Goal: Task Accomplishment & Management: Complete application form

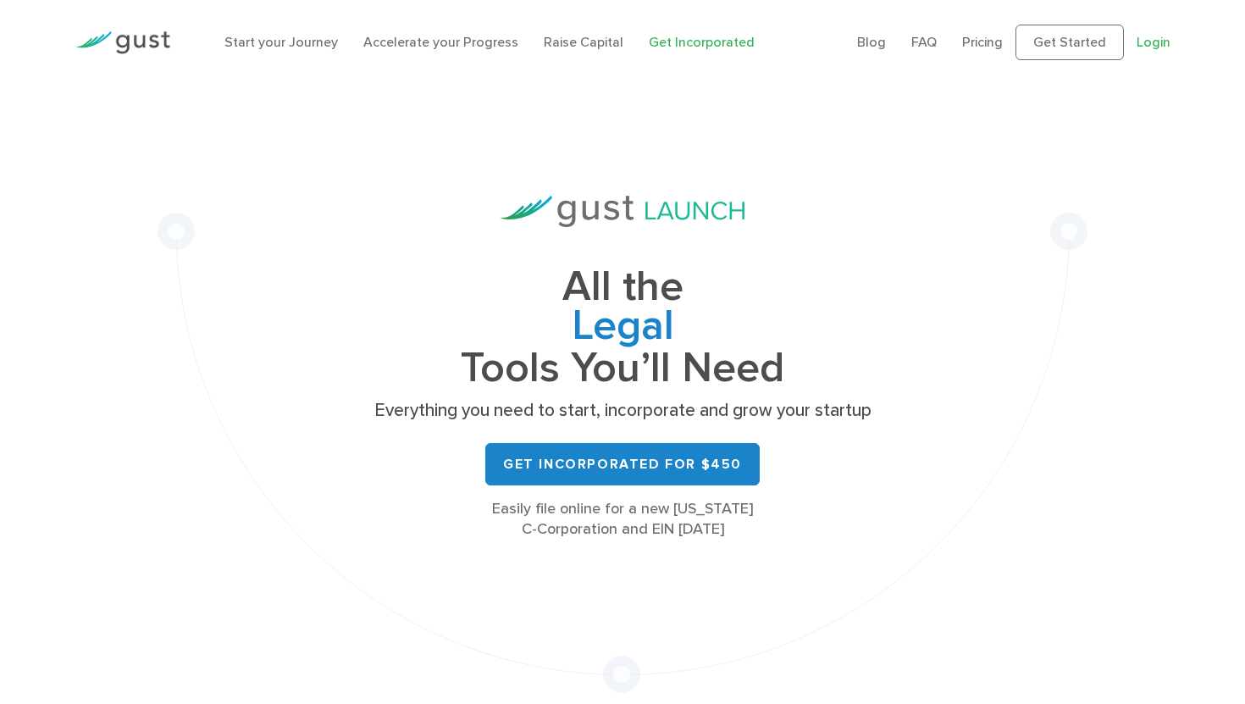
click at [1143, 45] on link "Login" at bounding box center [1154, 42] width 34 height 16
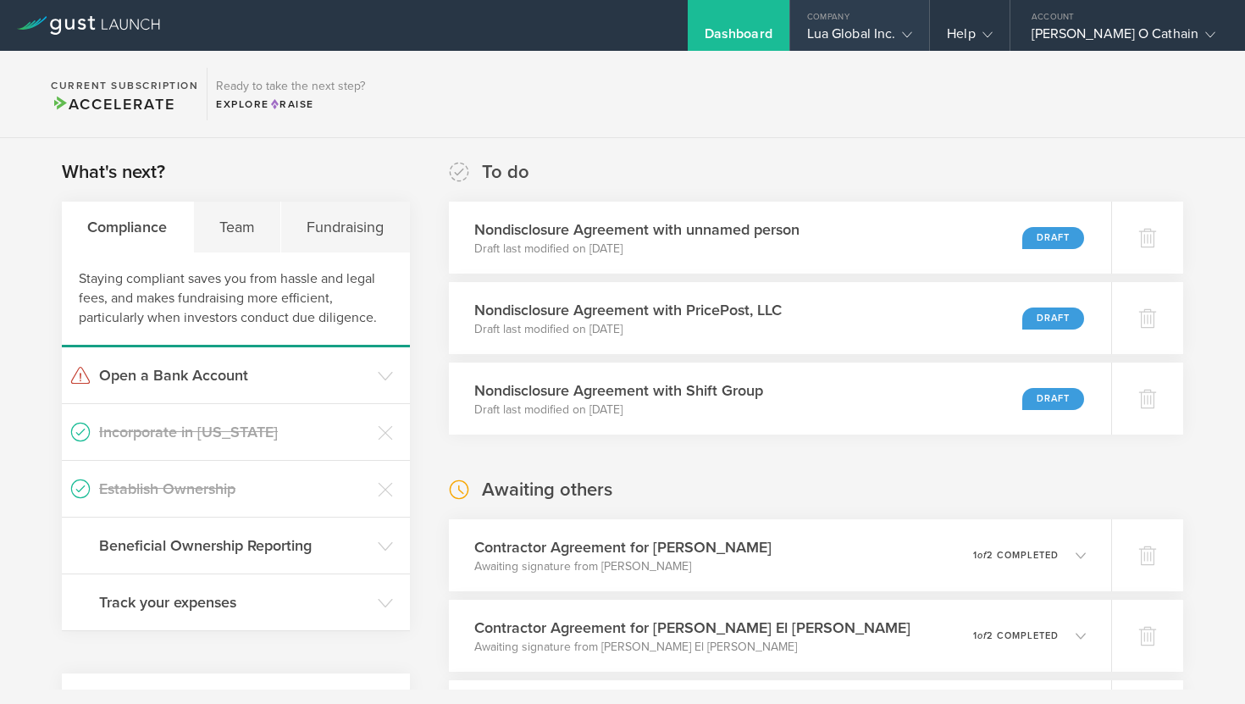
click at [913, 31] on div "Lua Global Inc." at bounding box center [860, 37] width 106 height 25
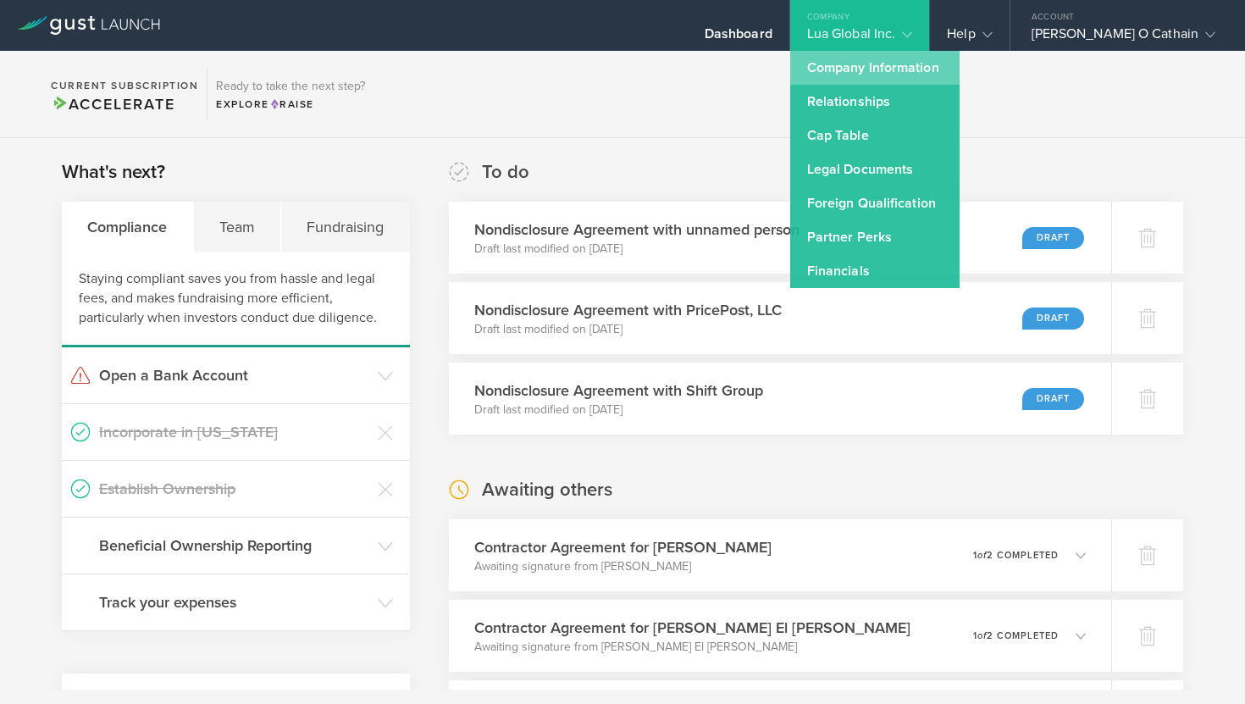
click at [916, 79] on link "Company Information" at bounding box center [874, 68] width 169 height 34
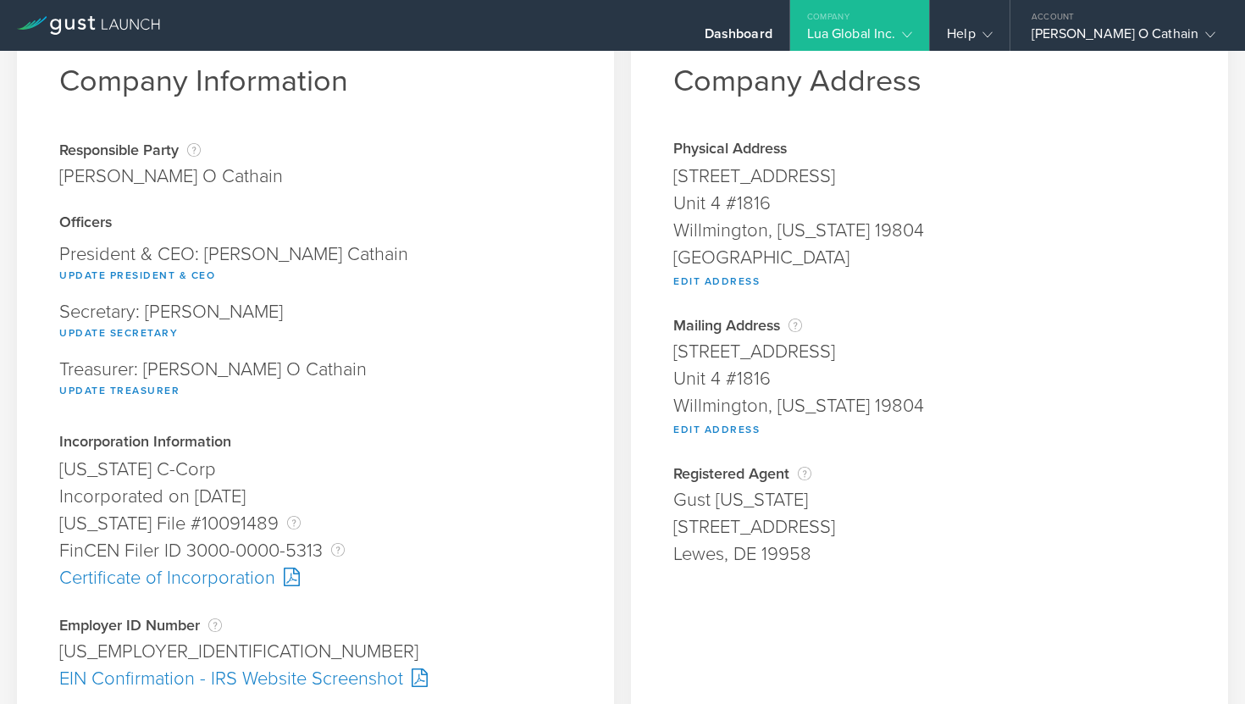
scroll to position [103, 0]
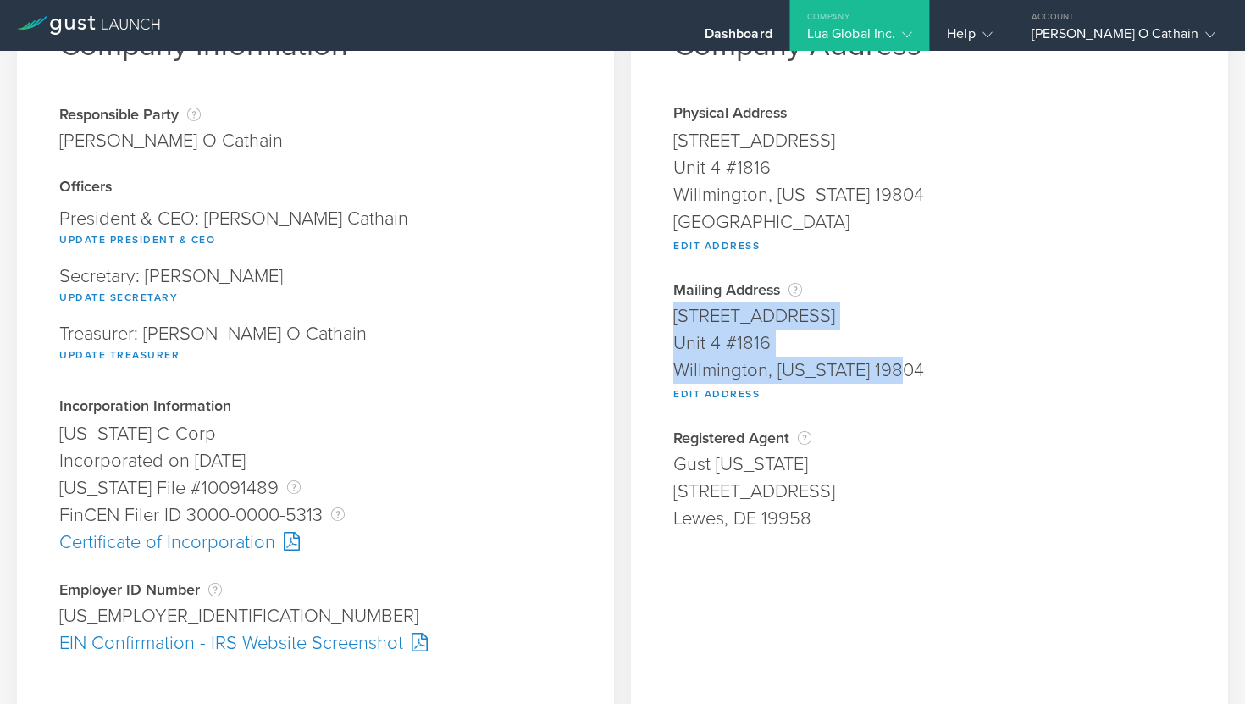
drag, startPoint x: 902, startPoint y: 368, endPoint x: 668, endPoint y: 313, distance: 240.4
click at [668, 313] on div "Company Address Physical Address 3 Germany Drive Unit 4 #1816 Willmington, Dela…" at bounding box center [929, 538] width 597 height 1149
copy span "3 Germany Drive Unit 4 #1816 Willmington, Delaware 19804"
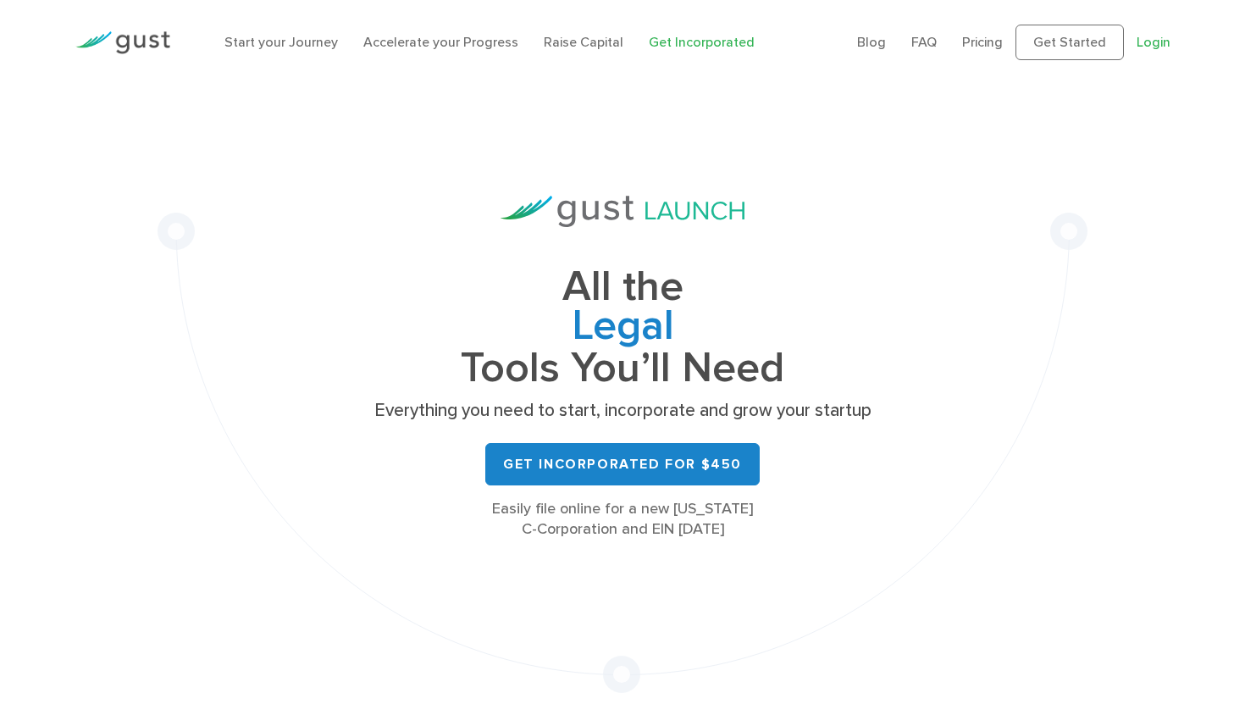
click at [1154, 50] on link "Login" at bounding box center [1154, 42] width 34 height 16
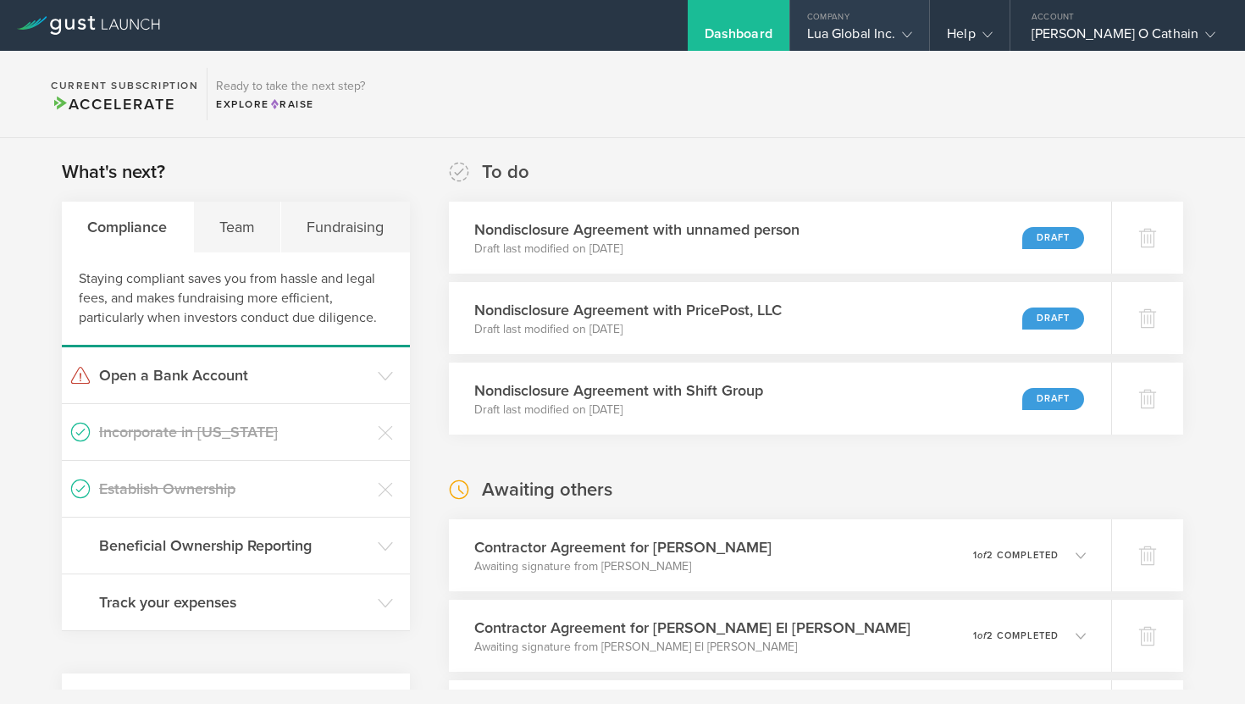
click at [888, 37] on div "Lua Global Inc." at bounding box center [860, 37] width 106 height 25
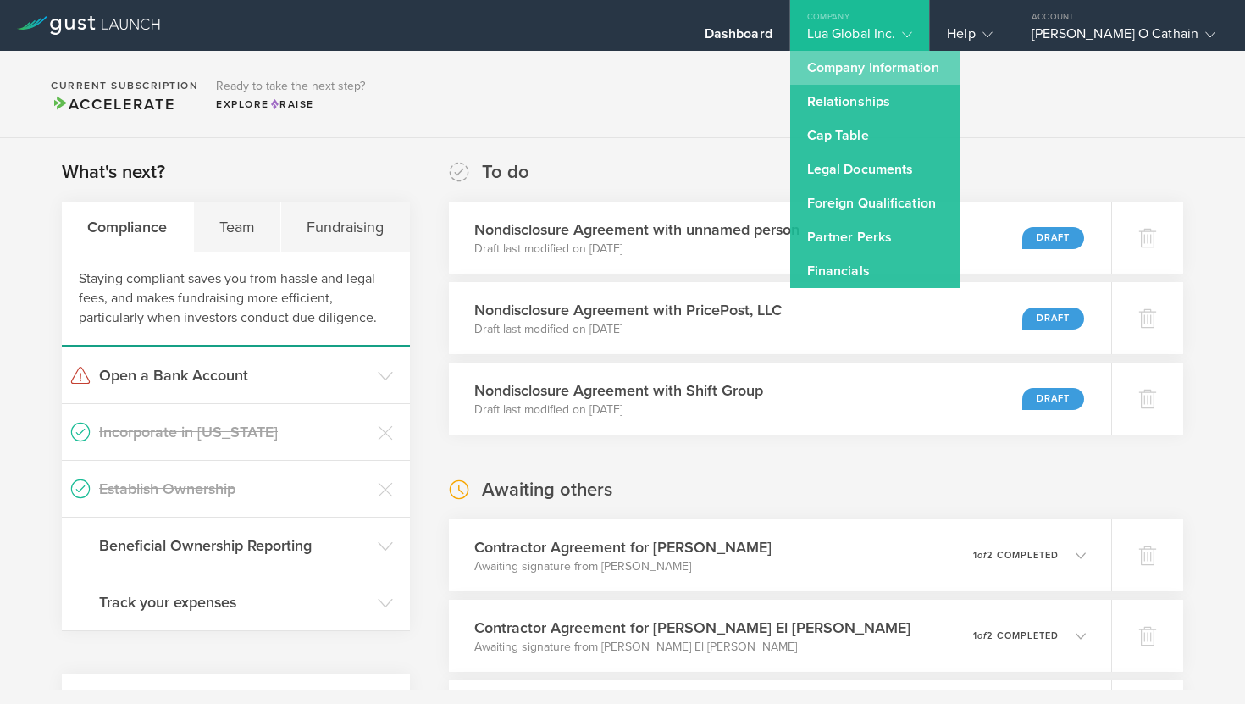
click at [883, 61] on link "Company Information" at bounding box center [874, 68] width 169 height 34
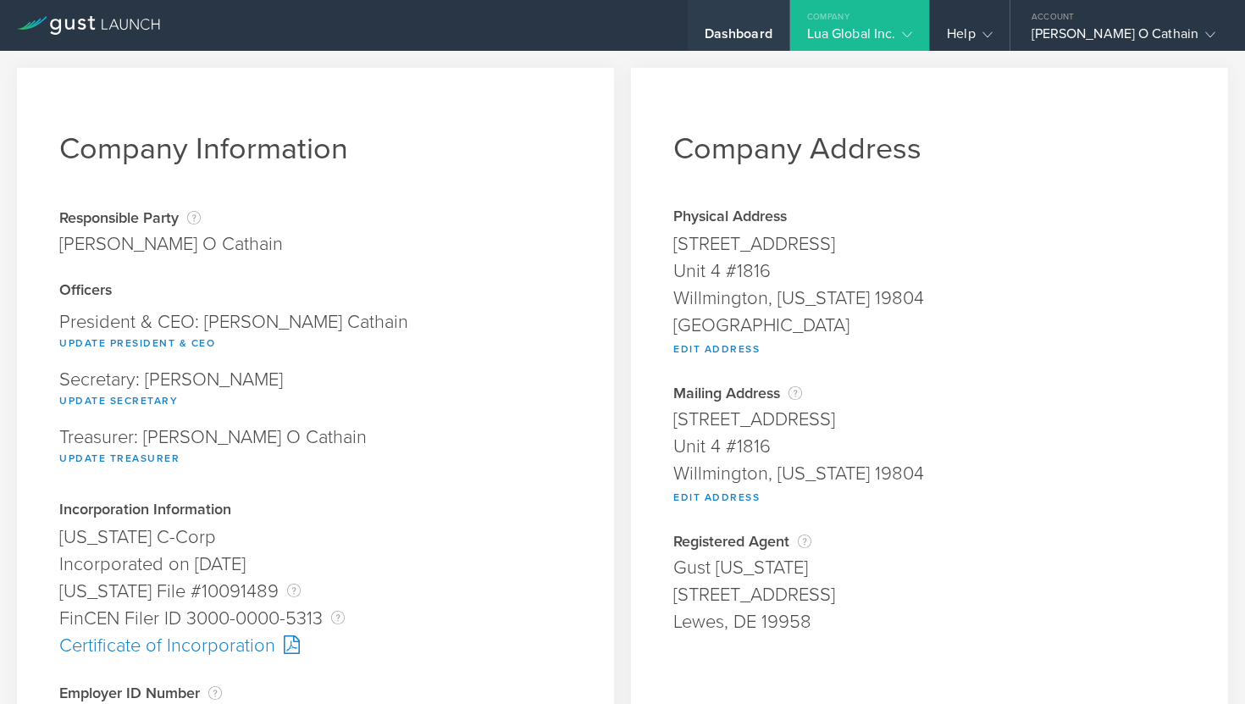
click at [775, 25] on div "Dashboard" at bounding box center [739, 25] width 102 height 51
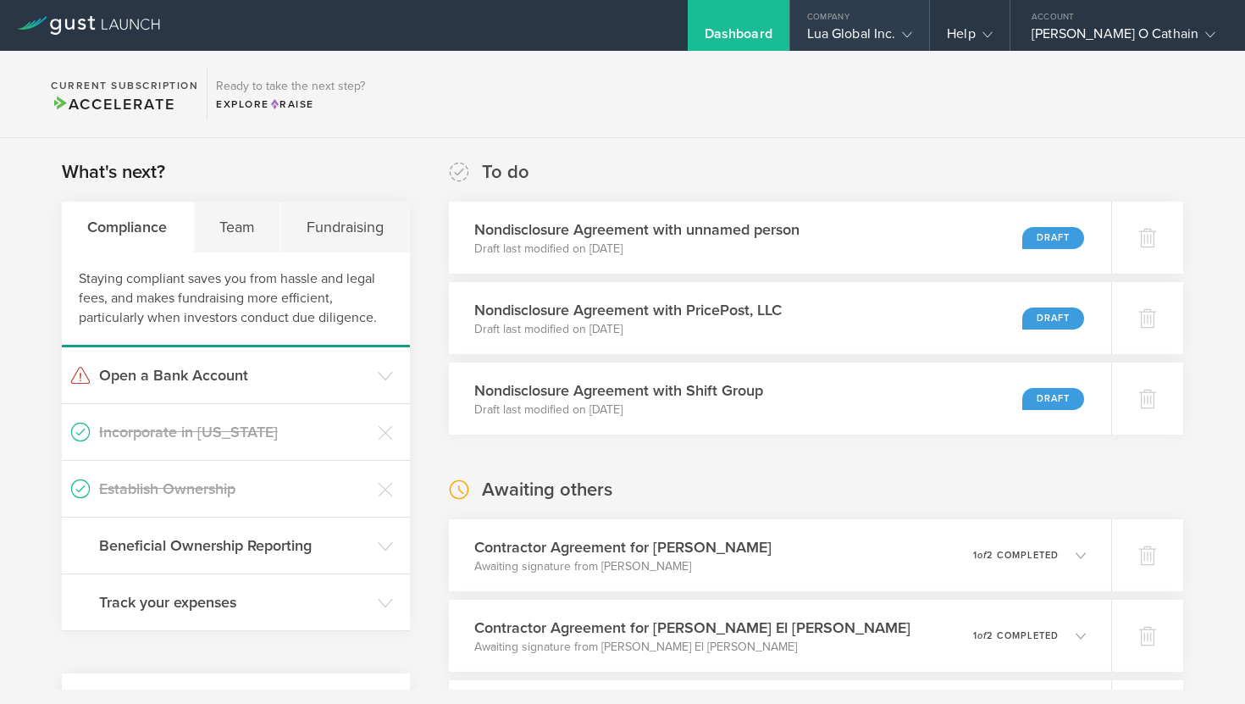
click at [913, 48] on div "Lua Global Inc." at bounding box center [860, 37] width 106 height 25
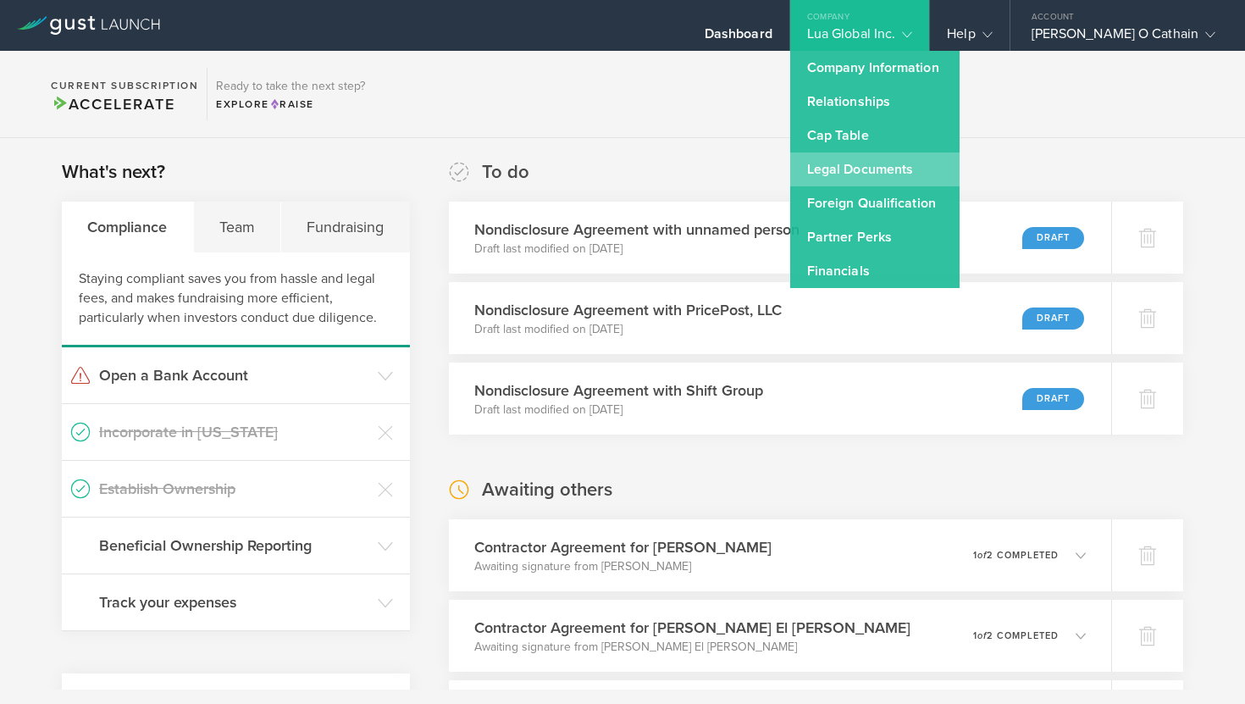
click at [882, 169] on link "Legal Documents" at bounding box center [874, 169] width 169 height 34
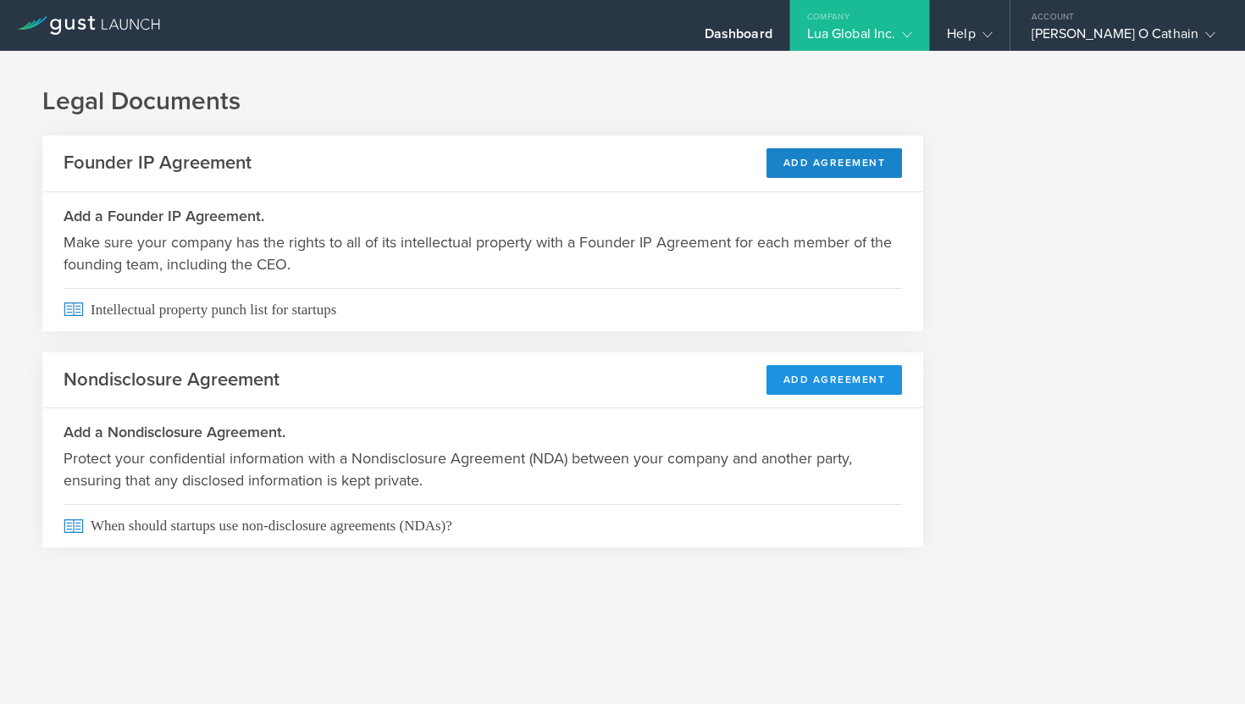
click at [807, 382] on button "Add Agreement" at bounding box center [835, 380] width 136 height 30
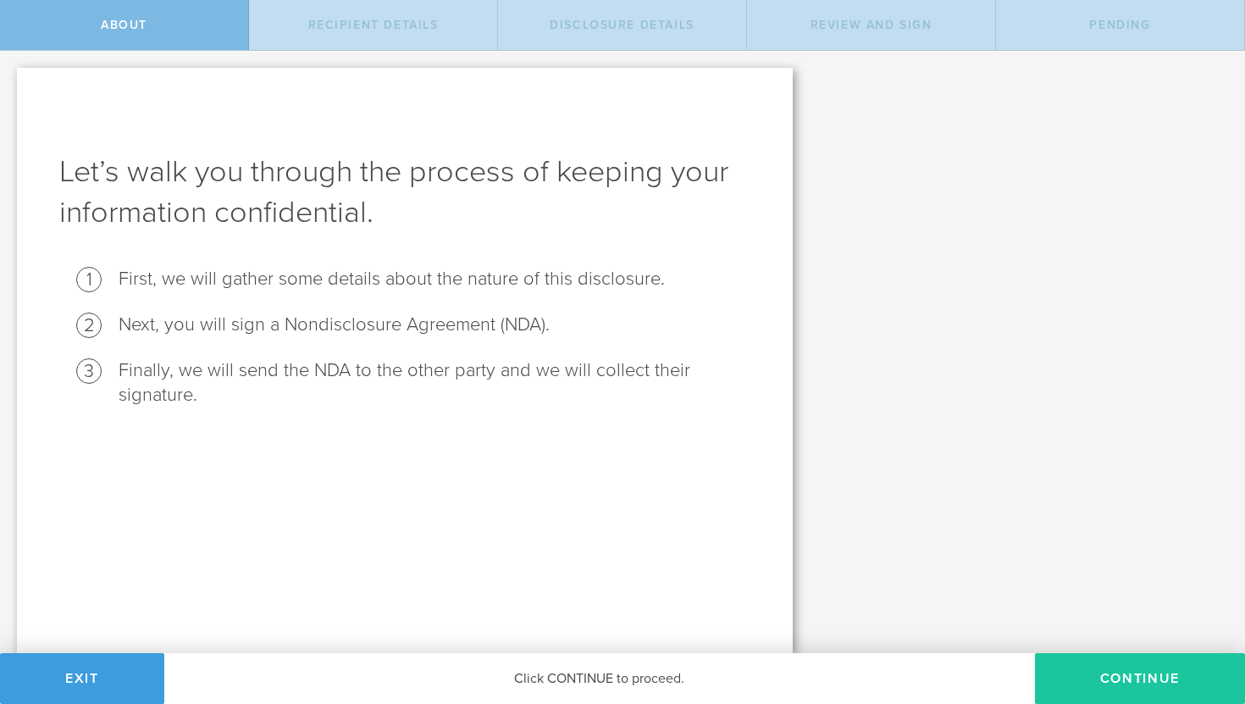
click at [1125, 681] on button "Continue" at bounding box center [1140, 678] width 210 height 51
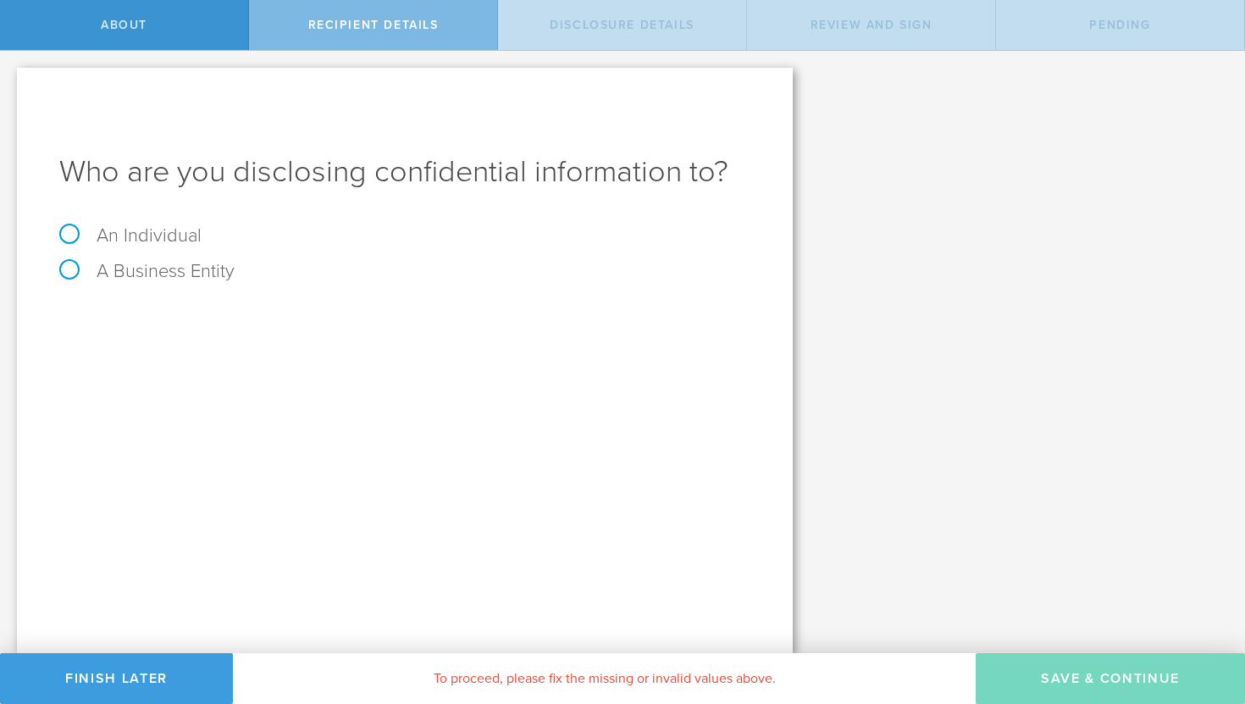
click at [112, 226] on label "An Individual" at bounding box center [130, 235] width 142 height 22
click at [11, 78] on input "An Individual" at bounding box center [5, 64] width 11 height 27
radio input "true"
click at [377, 311] on input "text" at bounding box center [468, 318] width 564 height 25
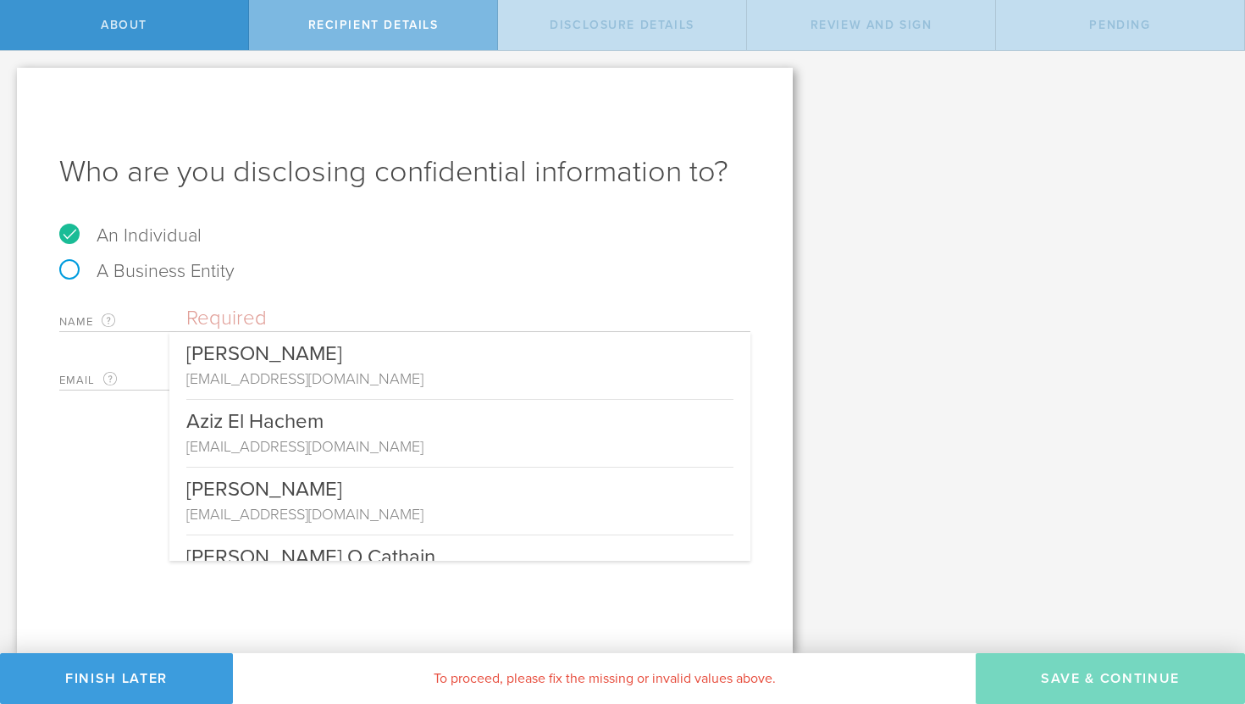
click at [553, 203] on div "Who are you disclosing confidential information to? An Individual A Business En…" at bounding box center [405, 360] width 776 height 585
click at [340, 316] on input "text" at bounding box center [468, 318] width 564 height 25
paste input "John Michael"
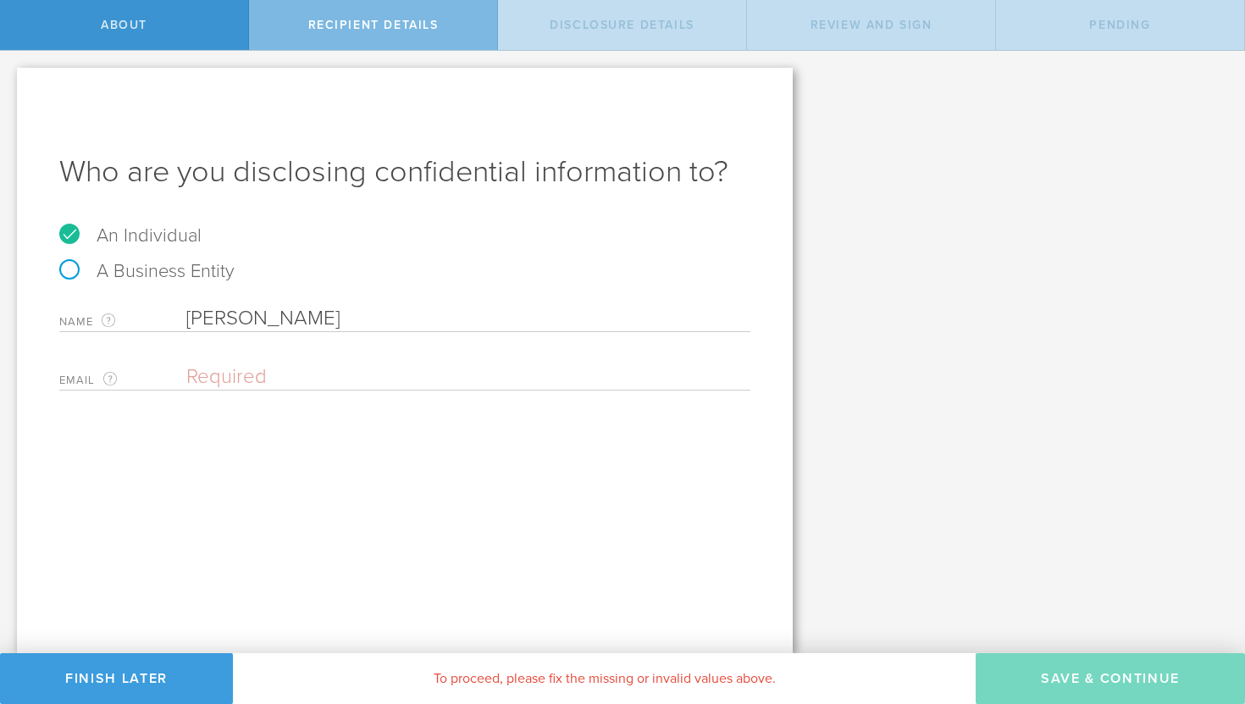
type input "John Michael"
click at [318, 361] on div "Email The email address of the person that you are disclosing confidential info…" at bounding box center [404, 373] width 691 height 35
click at [283, 369] on input "email" at bounding box center [464, 376] width 556 height 25
paste input "michealelijah301@gmail.com"
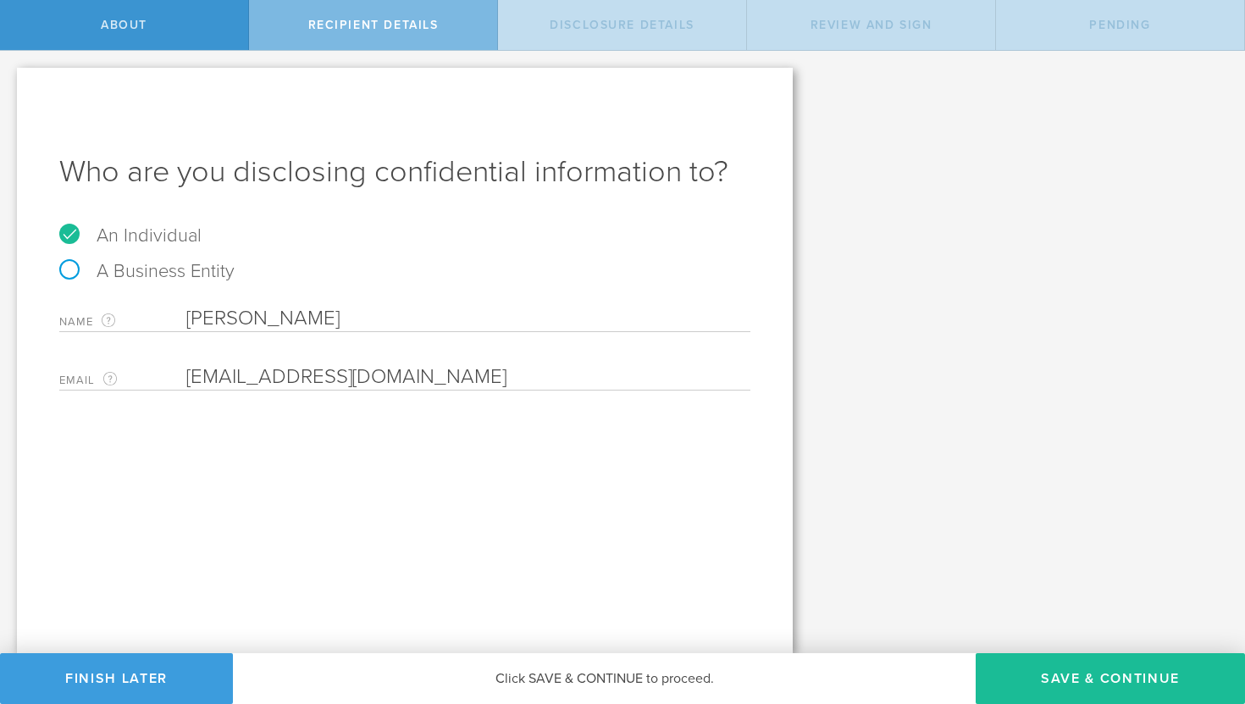
type input "michealelijah301@gmail.com"
click at [1091, 701] on button "Save & Continue" at bounding box center [1110, 678] width 269 height 51
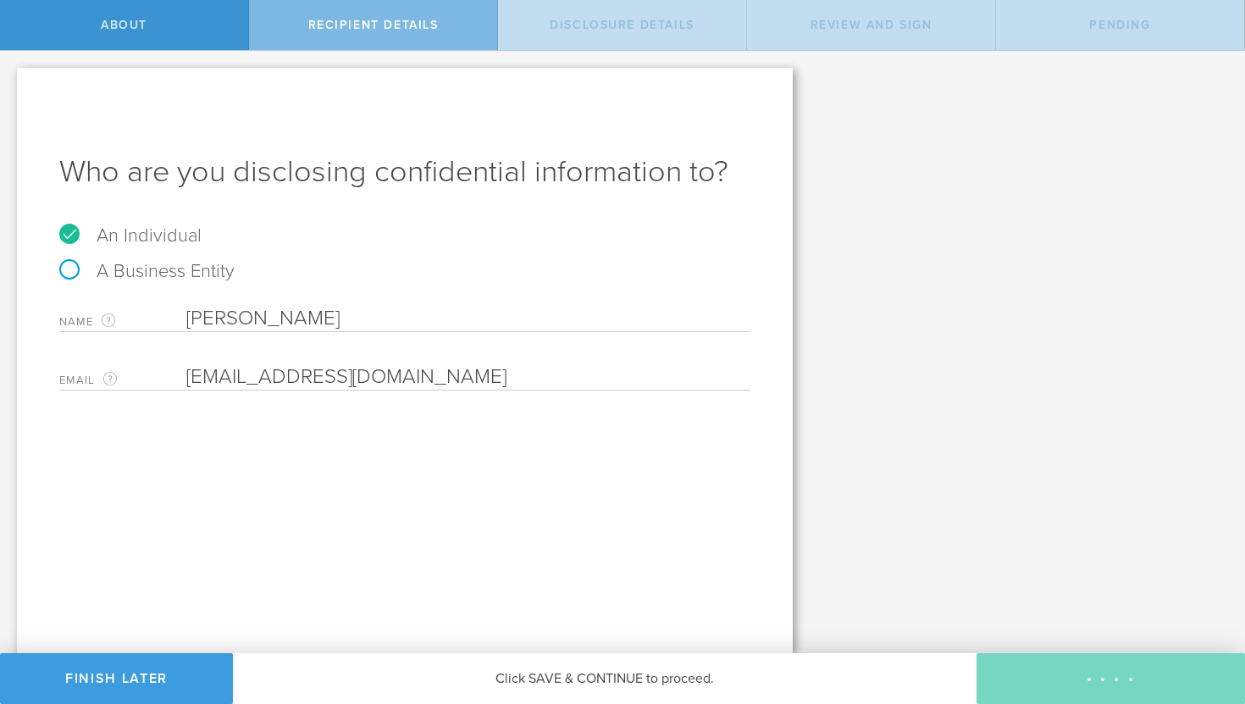
select select "string:5 years"
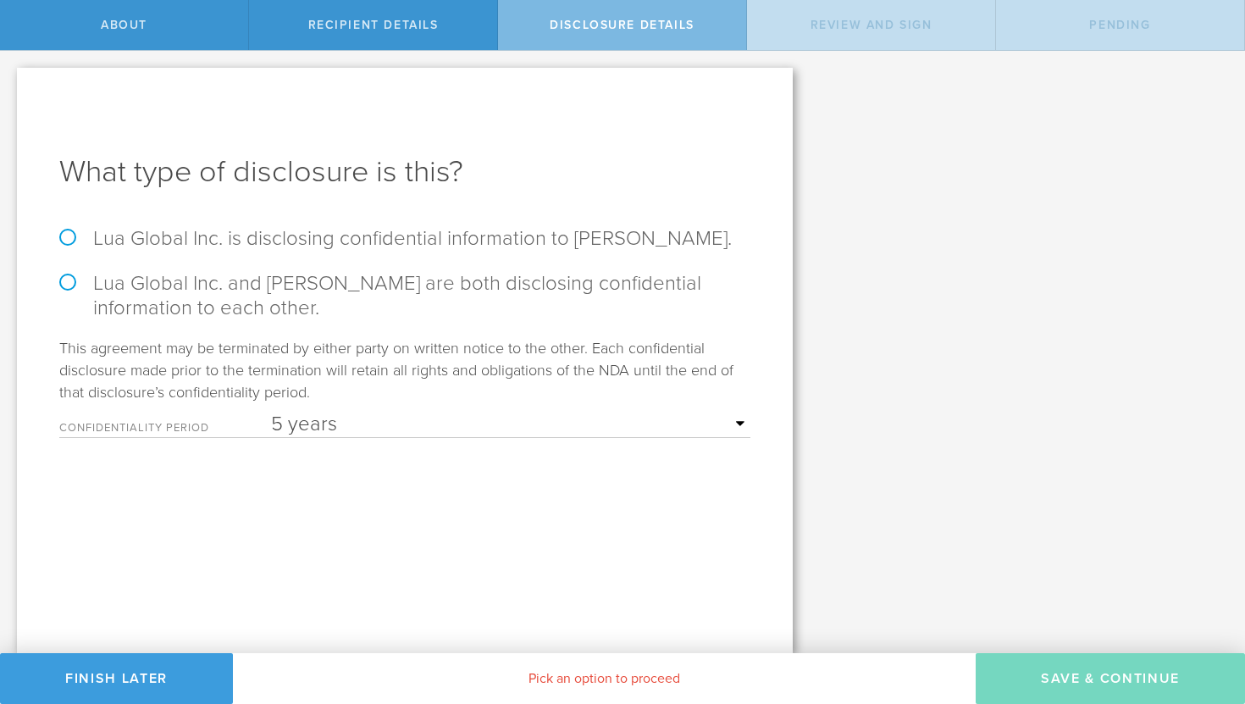
click at [334, 240] on label "Lua Global Inc. is disclosing confidential information to John Michael." at bounding box center [404, 238] width 691 height 25
click at [11, 86] on input "Lua Global Inc. is disclosing confidential information to John Michael." at bounding box center [5, 69] width 11 height 36
radio input "true"
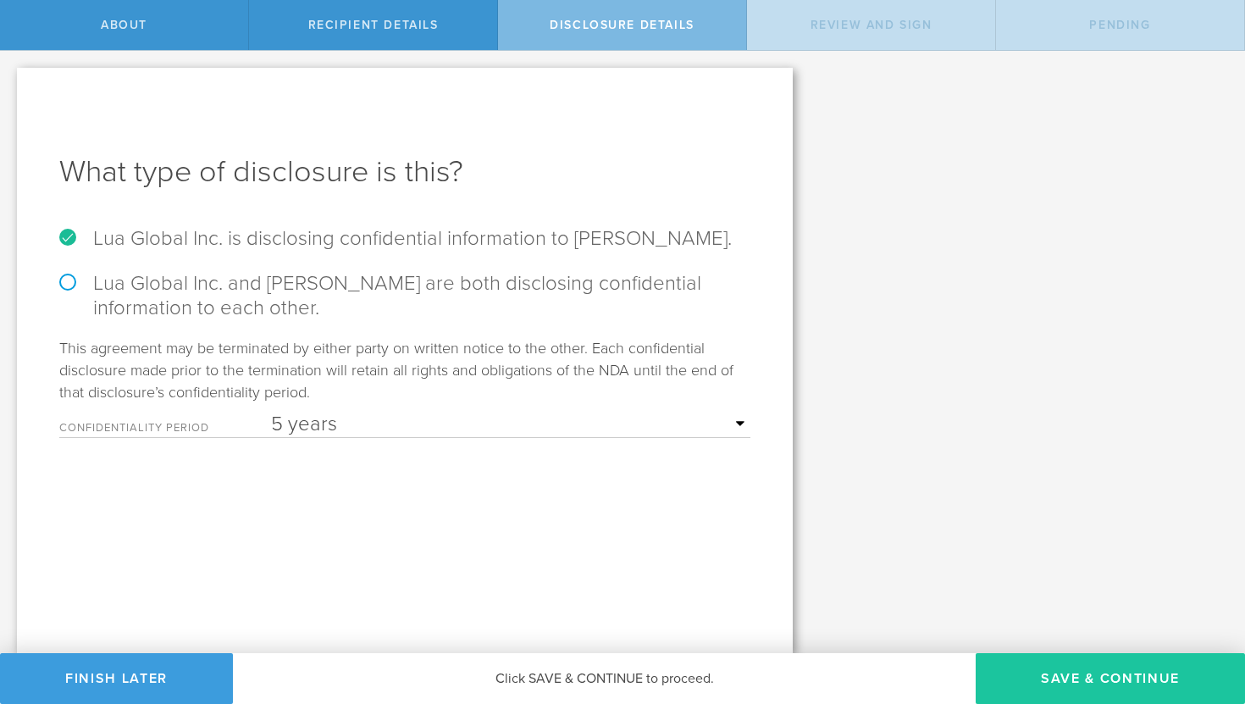
click at [1076, 669] on button "Save & Continue" at bounding box center [1110, 678] width 269 height 51
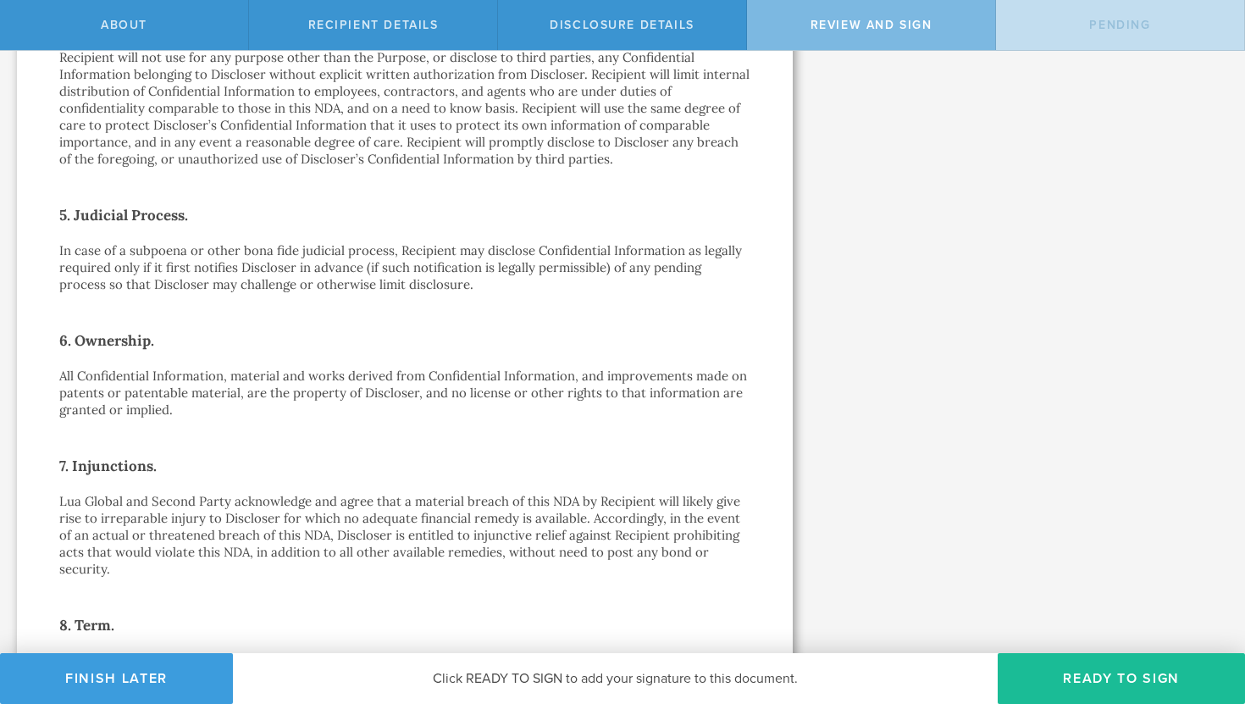
scroll to position [827, 0]
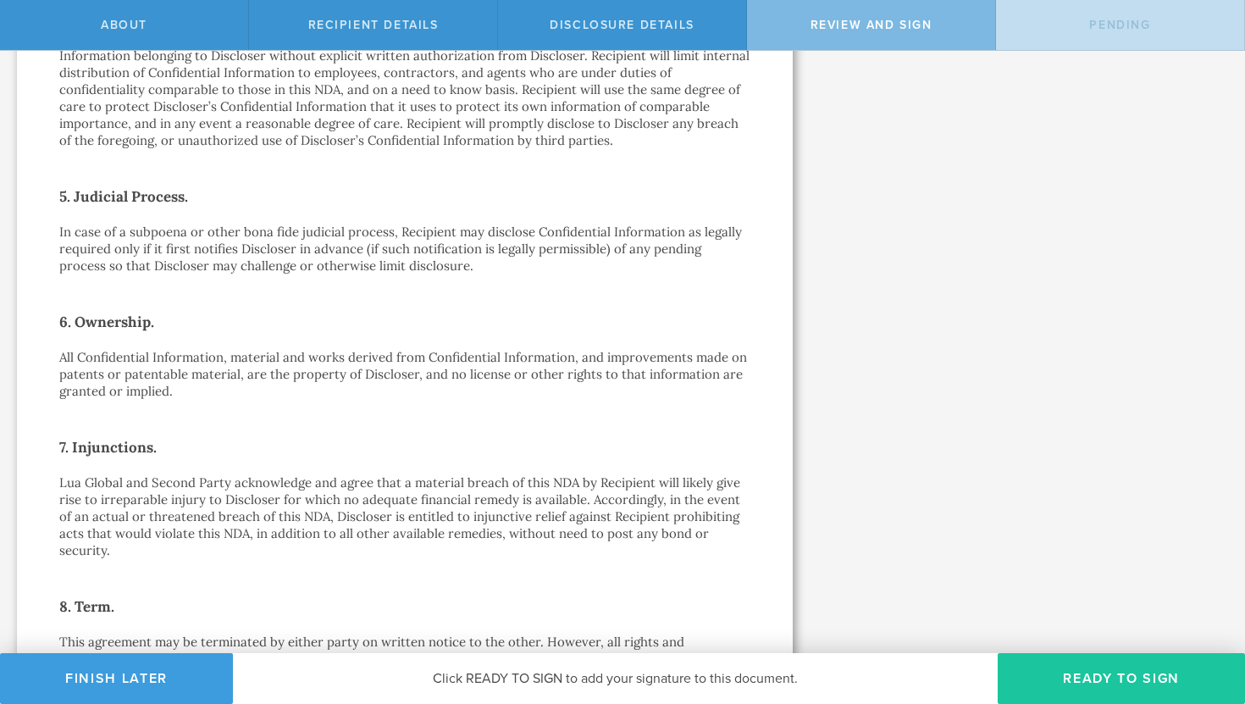
click at [1076, 678] on button "Ready to Sign" at bounding box center [1121, 678] width 247 height 51
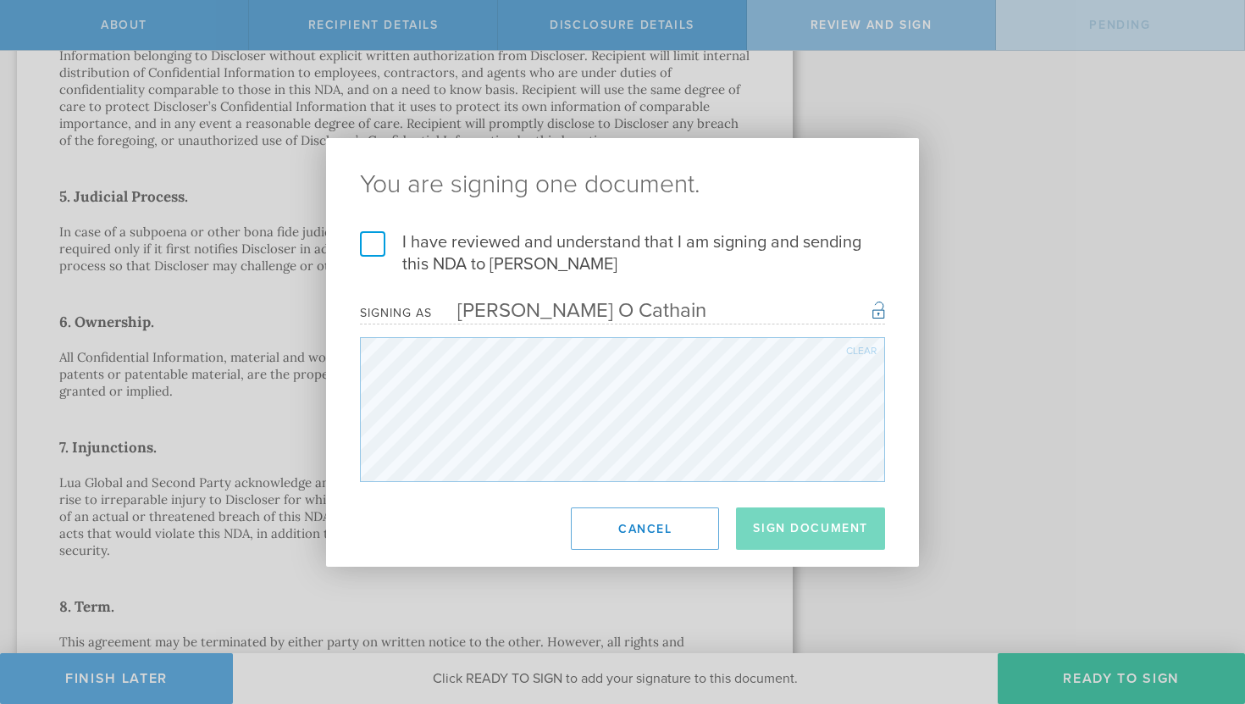
click at [381, 246] on label "I have reviewed and understand that I am signing and sending this NDA to John M…" at bounding box center [622, 253] width 525 height 44
click at [0, 0] on input "I have reviewed and understand that I am signing and sending this NDA to John M…" at bounding box center [0, 0] width 0 height 0
click at [775, 523] on button "Sign Document" at bounding box center [810, 528] width 149 height 42
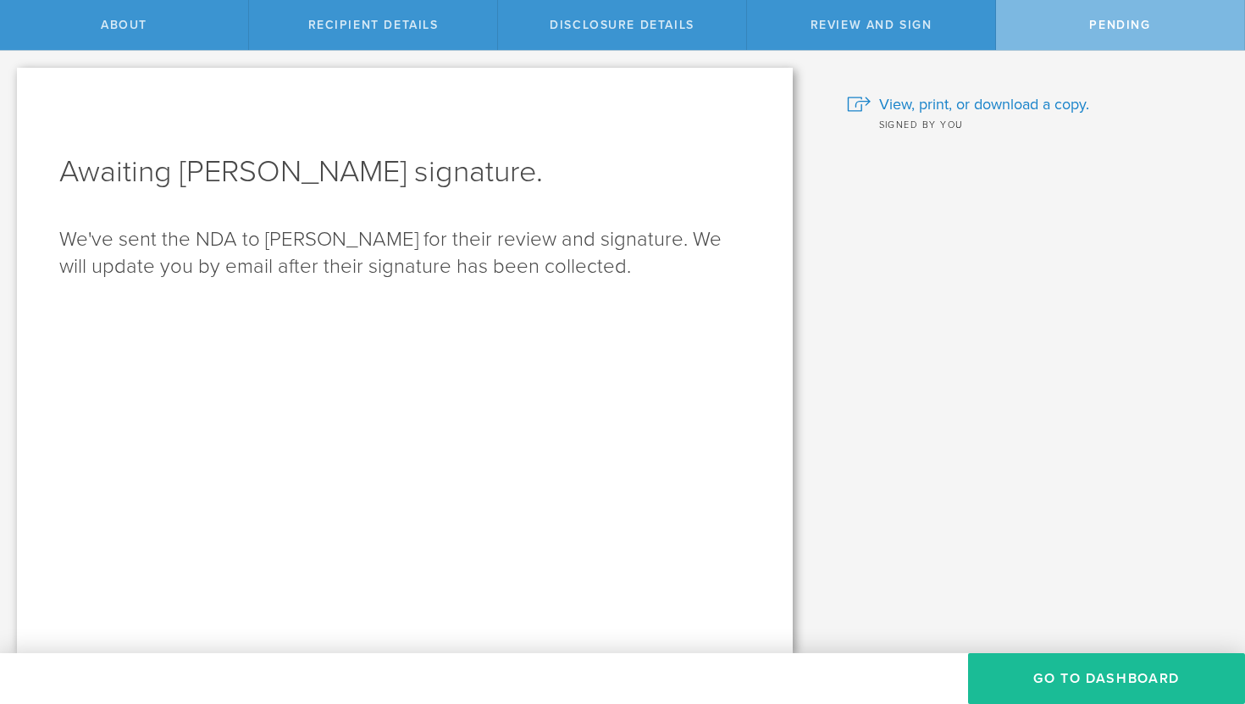
scroll to position [0, 0]
click at [1086, 684] on button "Go to dashboard" at bounding box center [1106, 678] width 277 height 51
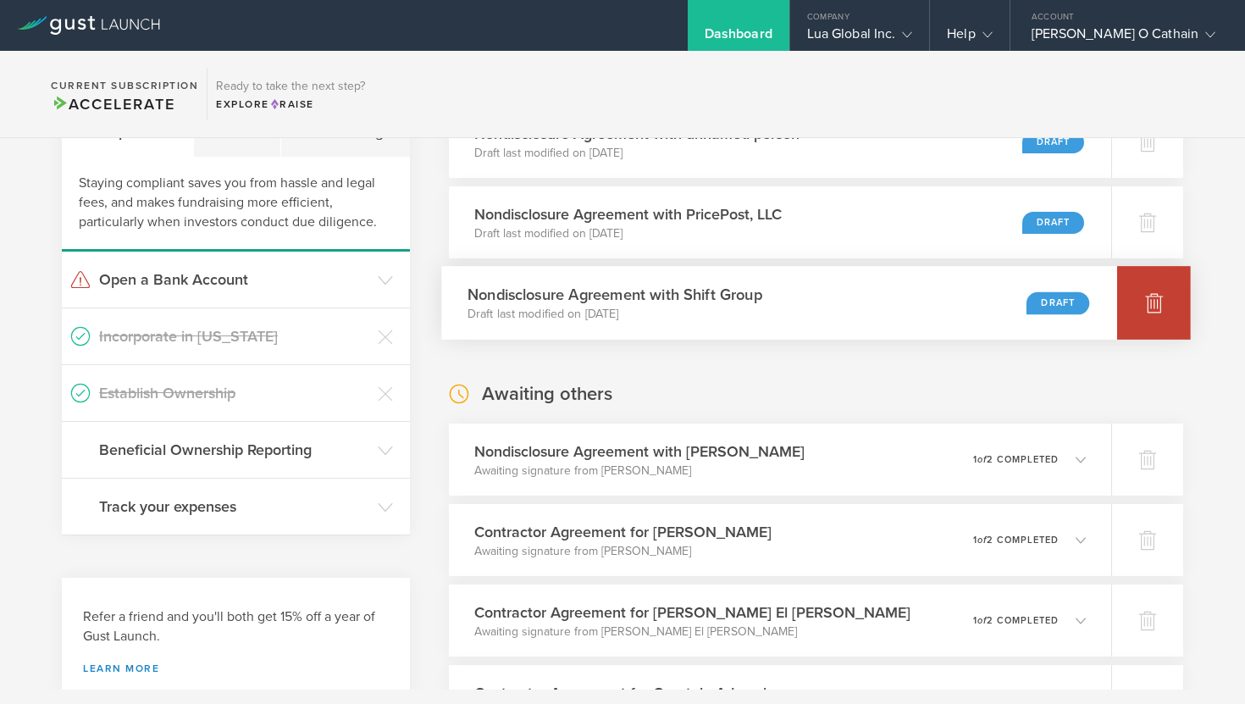
scroll to position [148, 0]
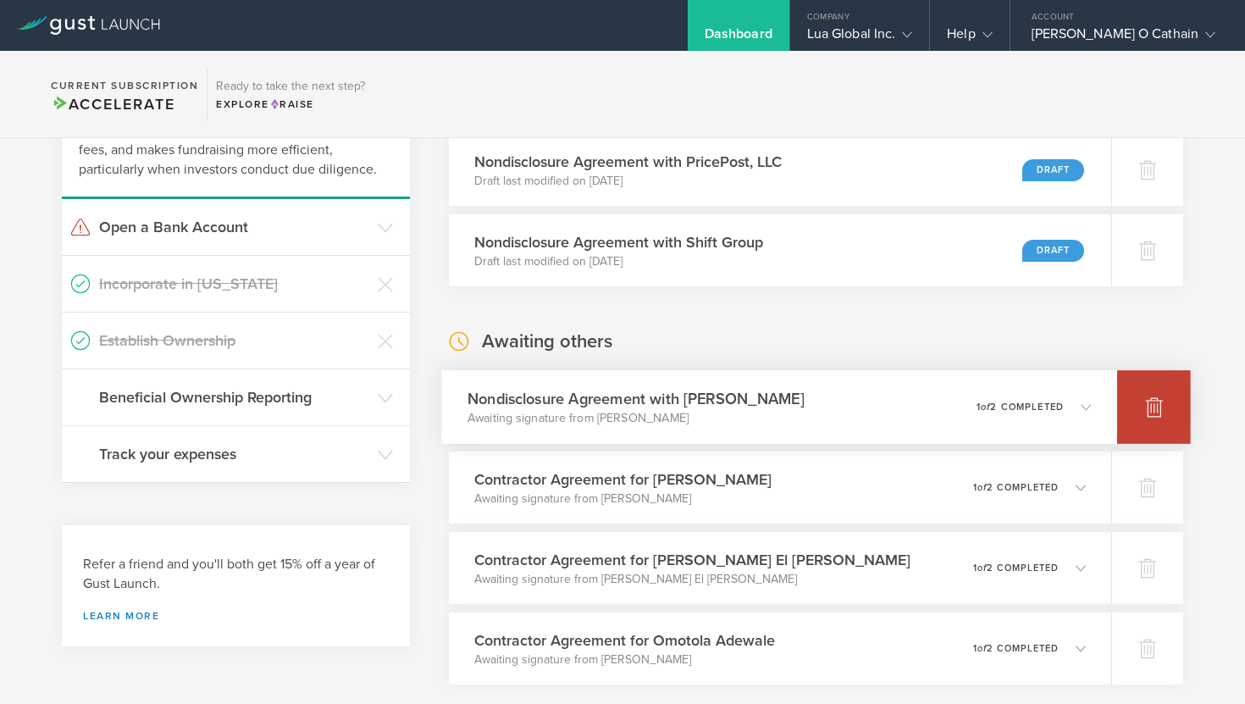
click at [1148, 405] on icon at bounding box center [1154, 408] width 18 height 16
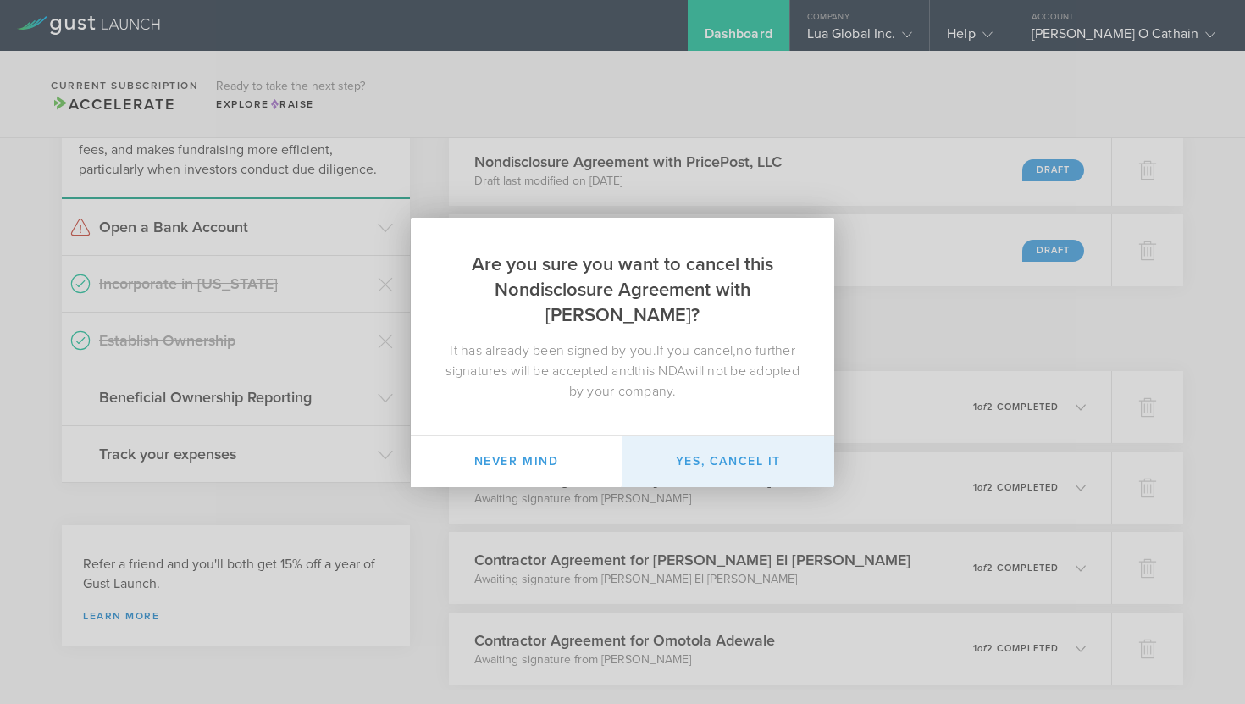
click at [713, 455] on button "Yes, cancel it" at bounding box center [729, 461] width 212 height 51
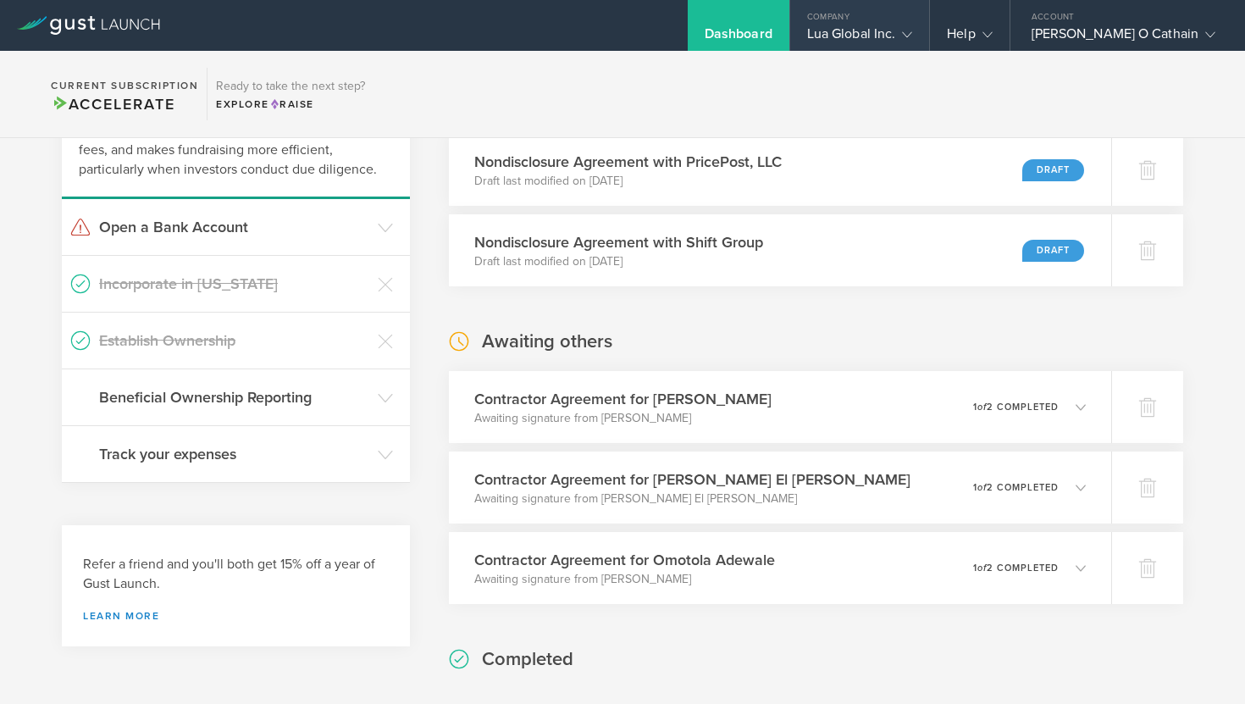
click at [913, 28] on div "Lua Global Inc." at bounding box center [860, 37] width 106 height 25
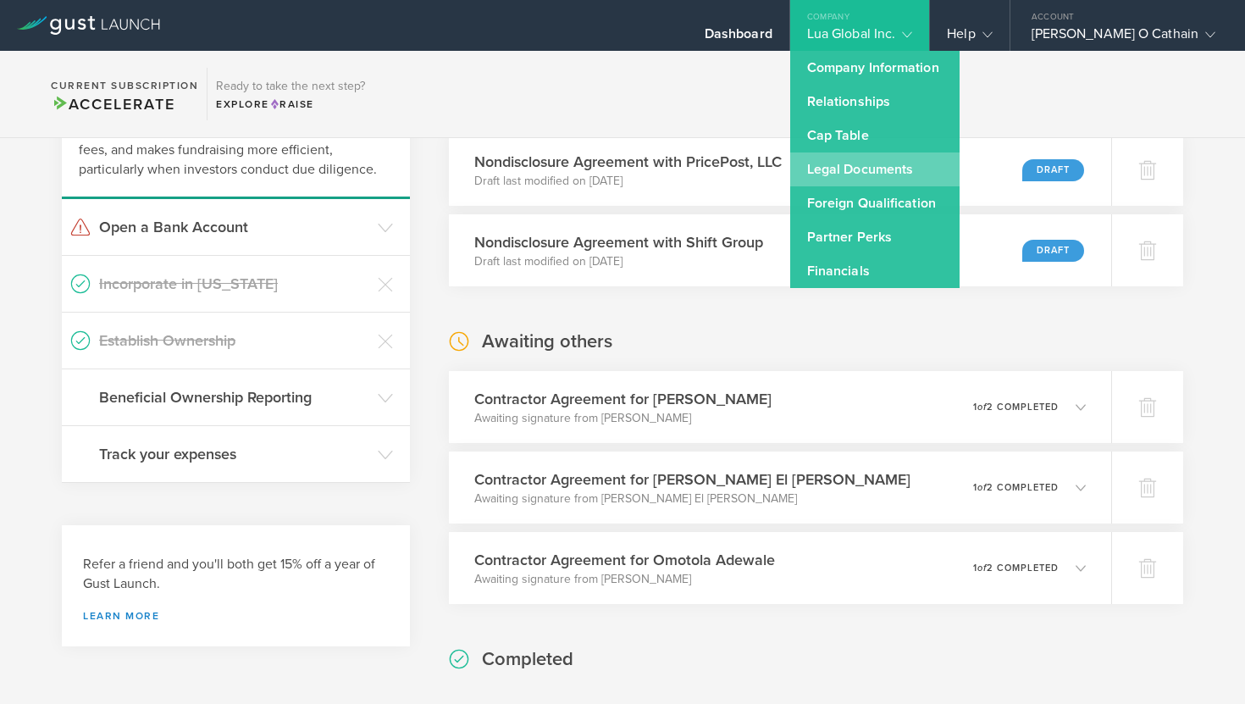
click at [918, 180] on link "Legal Documents" at bounding box center [874, 169] width 169 height 34
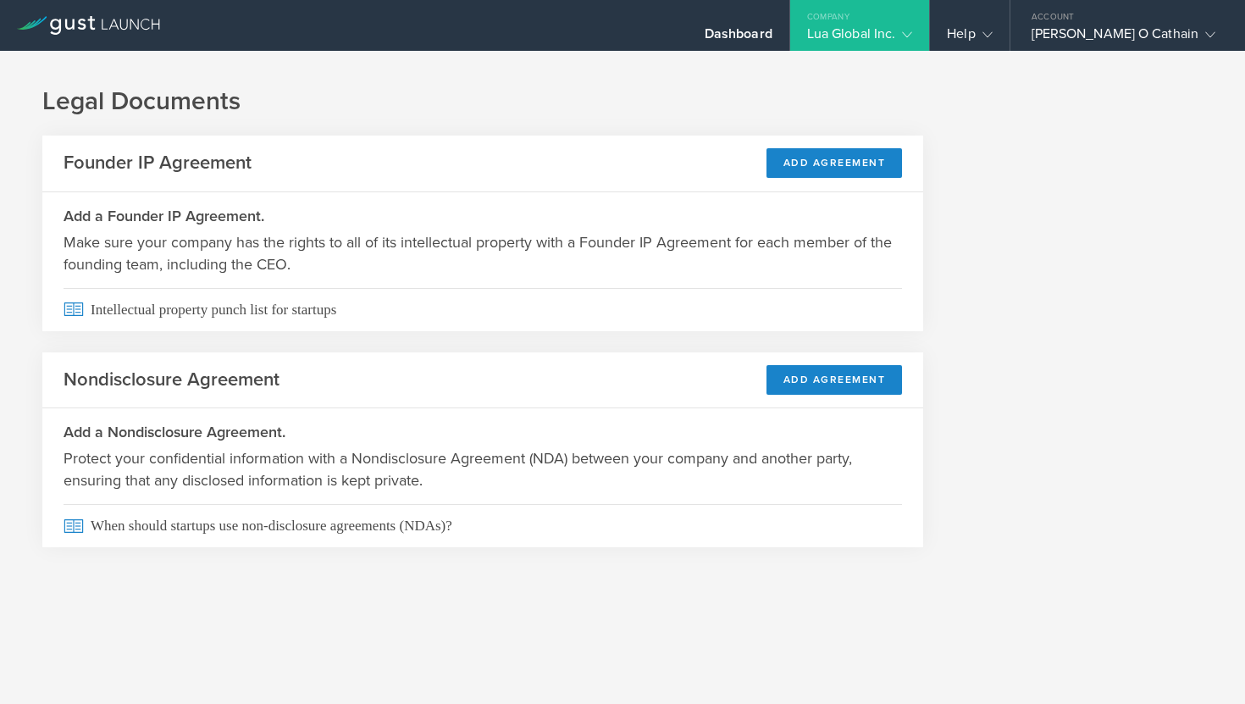
click at [828, 397] on header "Nondisclosure Agreement Add Agreement" at bounding box center [482, 380] width 881 height 57
click at [827, 383] on button "Add Agreement" at bounding box center [835, 380] width 136 height 30
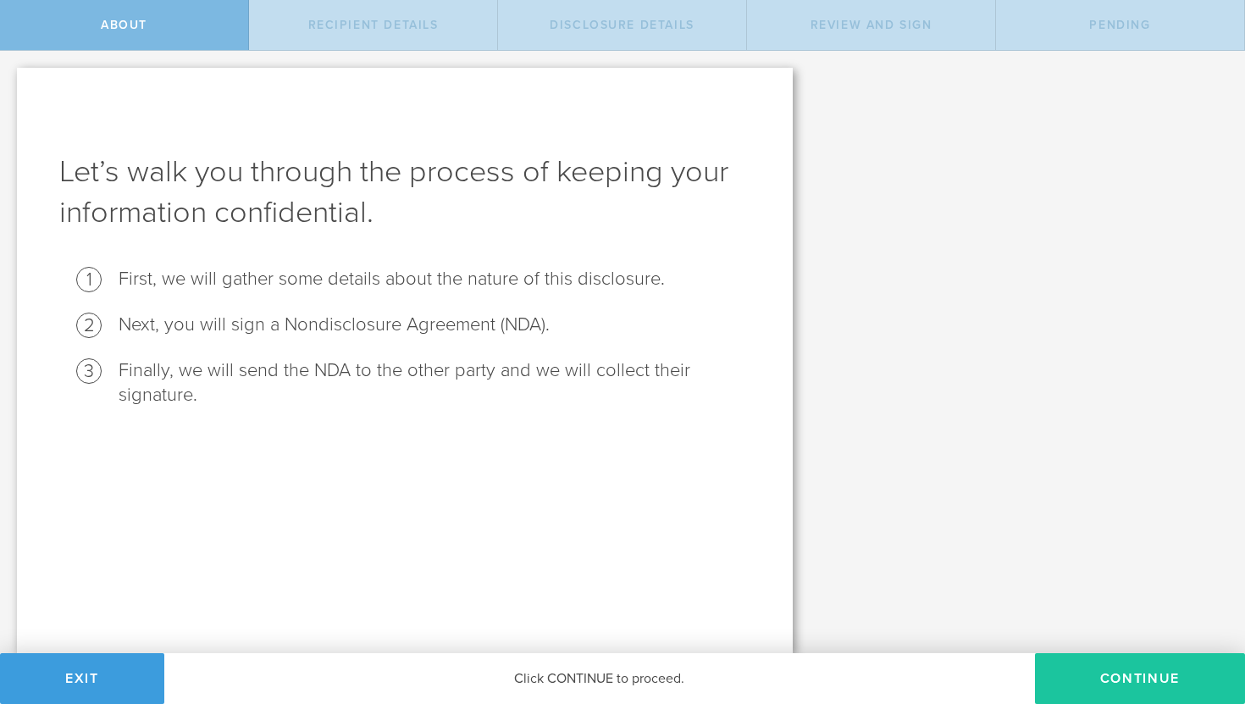
click at [1110, 664] on button "Continue" at bounding box center [1140, 678] width 210 height 51
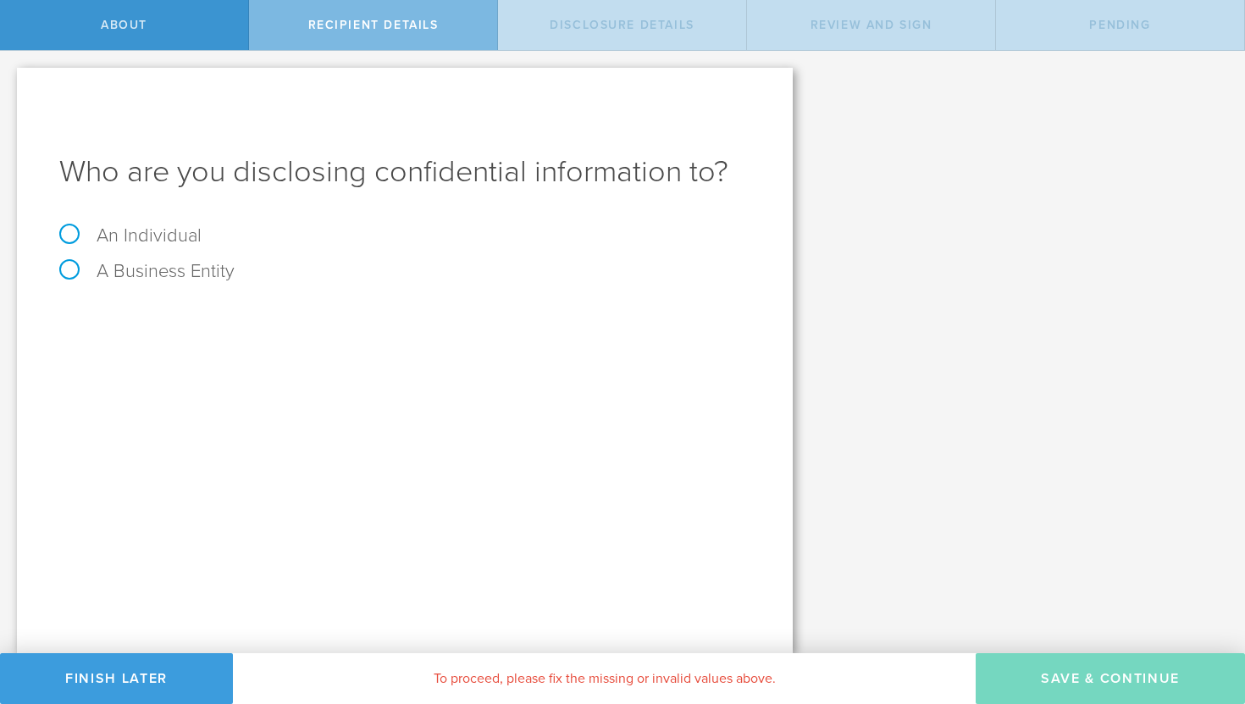
click at [124, 243] on label "An Individual" at bounding box center [130, 235] width 142 height 22
click at [11, 78] on input "An Individual" at bounding box center [5, 64] width 11 height 27
radio input "true"
click at [258, 328] on input "text" at bounding box center [468, 318] width 564 height 25
click at [239, 320] on input "[PERSON_NAME]" at bounding box center [468, 318] width 564 height 25
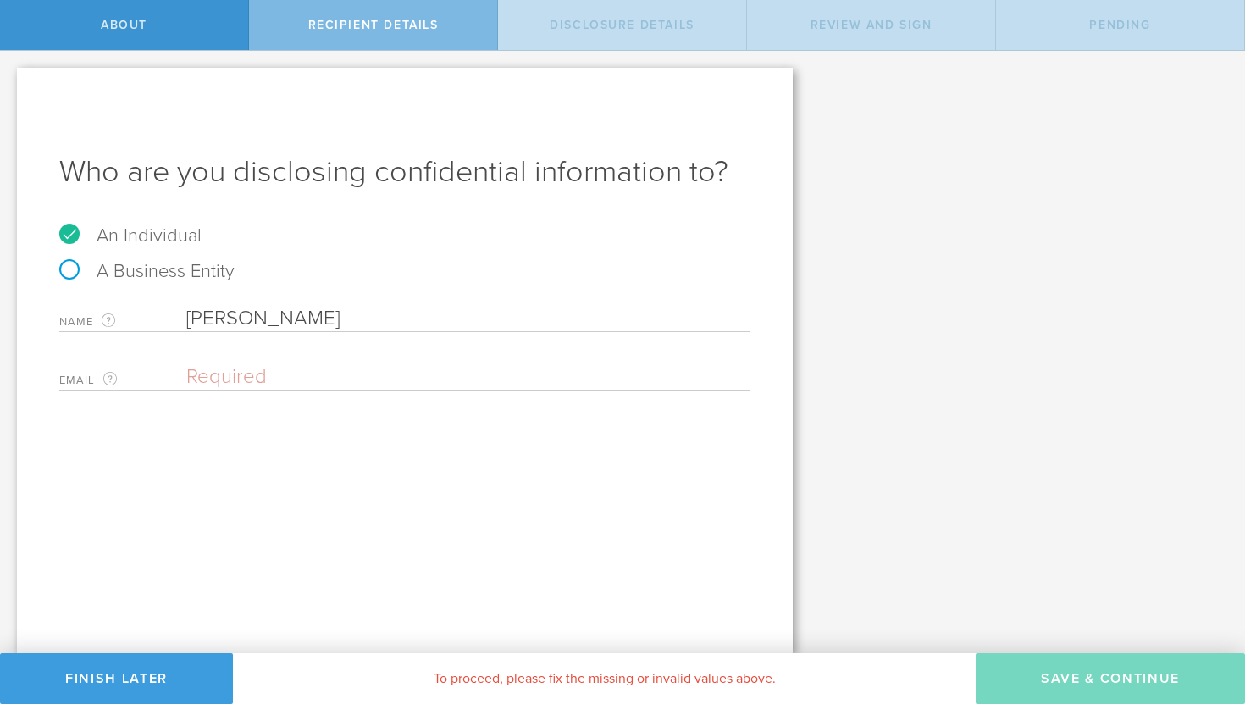
click at [386, 312] on input "[PERSON_NAME]" at bounding box center [468, 318] width 564 height 25
paste input "Elijah"
type input "[PERSON_NAME]"
click at [380, 377] on input "email" at bounding box center [464, 376] width 556 height 25
paste input "[EMAIL_ADDRESS][DOMAIN_NAME]"
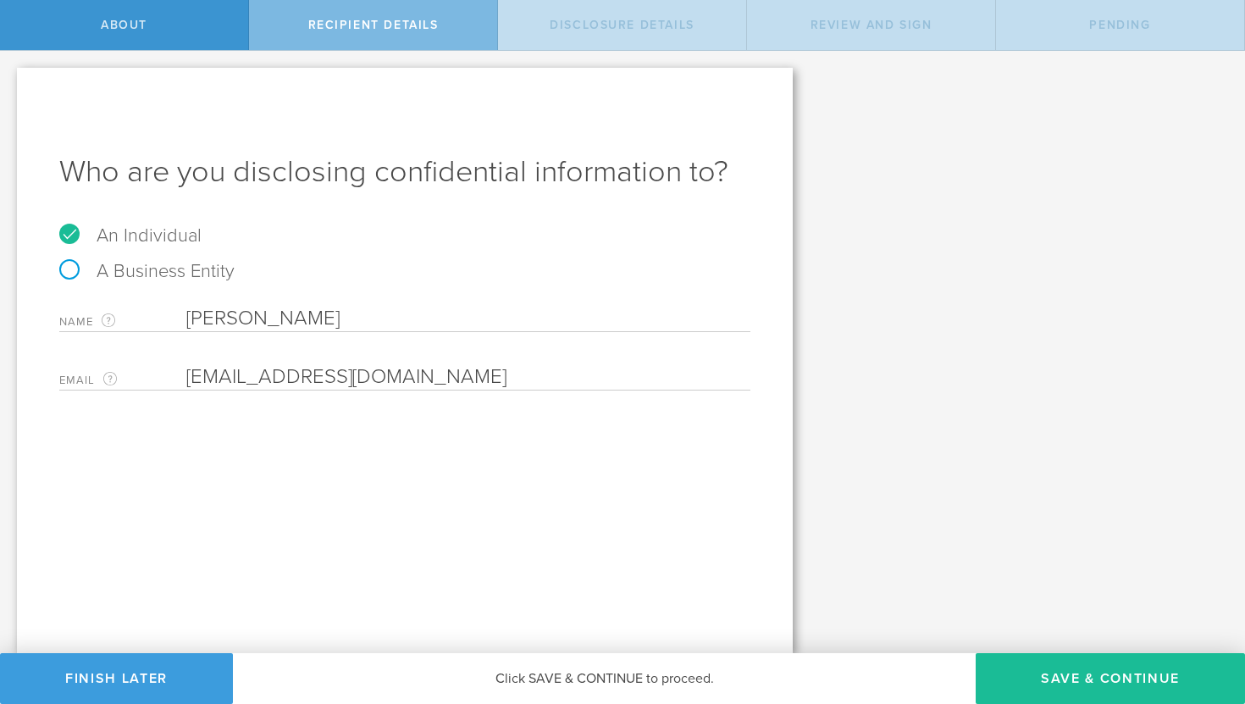
type input "[EMAIL_ADDRESS][DOMAIN_NAME]"
click at [357, 318] on input "[PERSON_NAME]" at bounding box center [468, 318] width 564 height 25
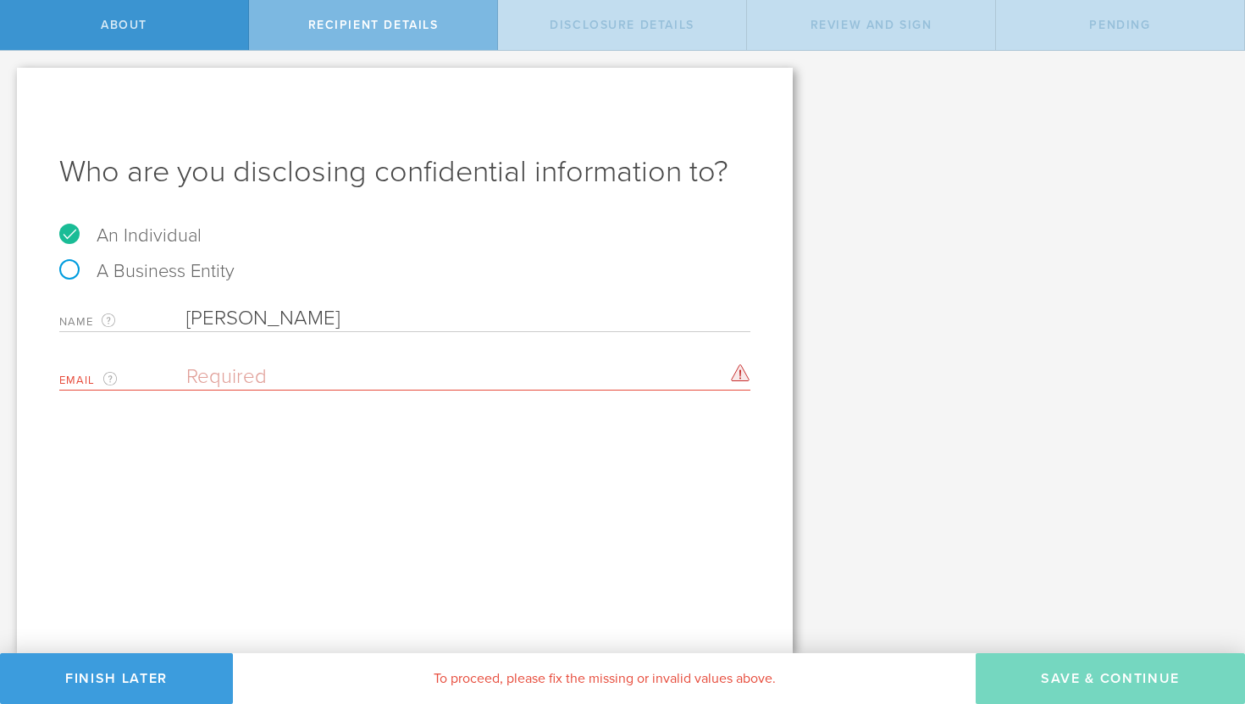
click at [341, 371] on input "email" at bounding box center [464, 376] width 556 height 25
paste input "[PERSON_NAME]"
type input "[PERSON_NAME]"
click at [336, 373] on input "[PERSON_NAME]" at bounding box center [464, 376] width 556 height 25
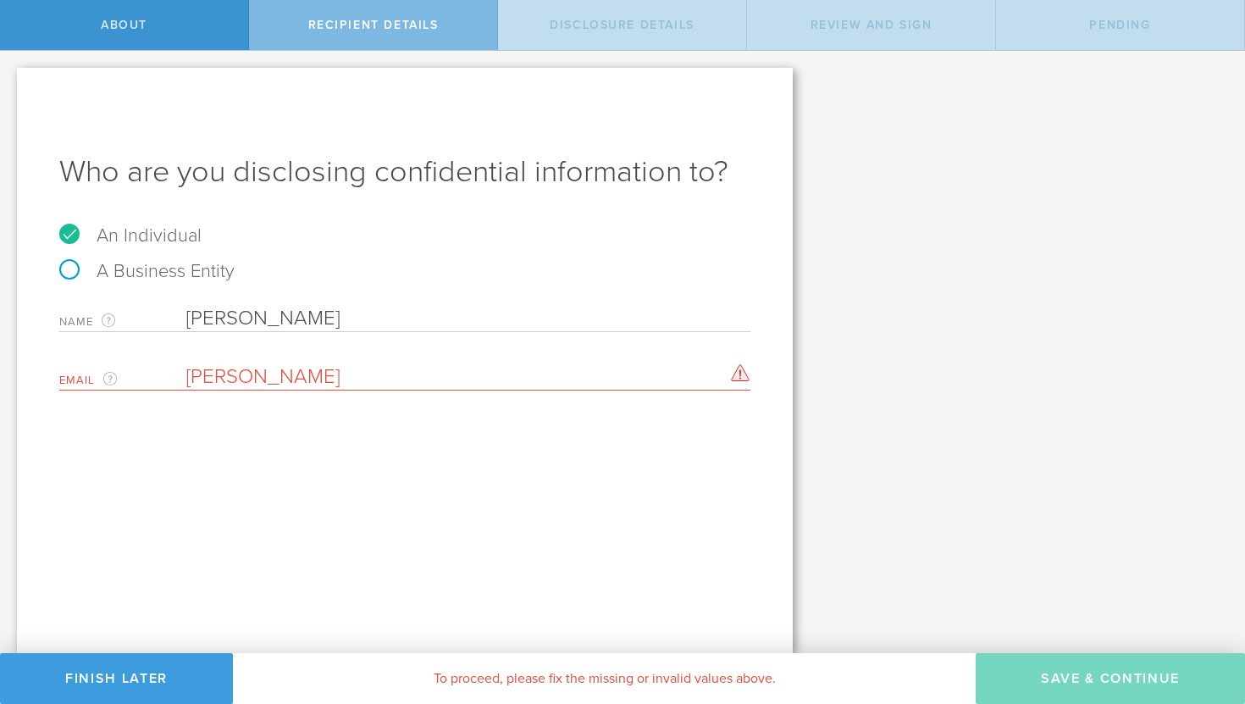
click at [336, 373] on input "[PERSON_NAME]" at bounding box center [464, 376] width 556 height 25
paste input "[EMAIL_ADDRESS][DOMAIN_NAME]"
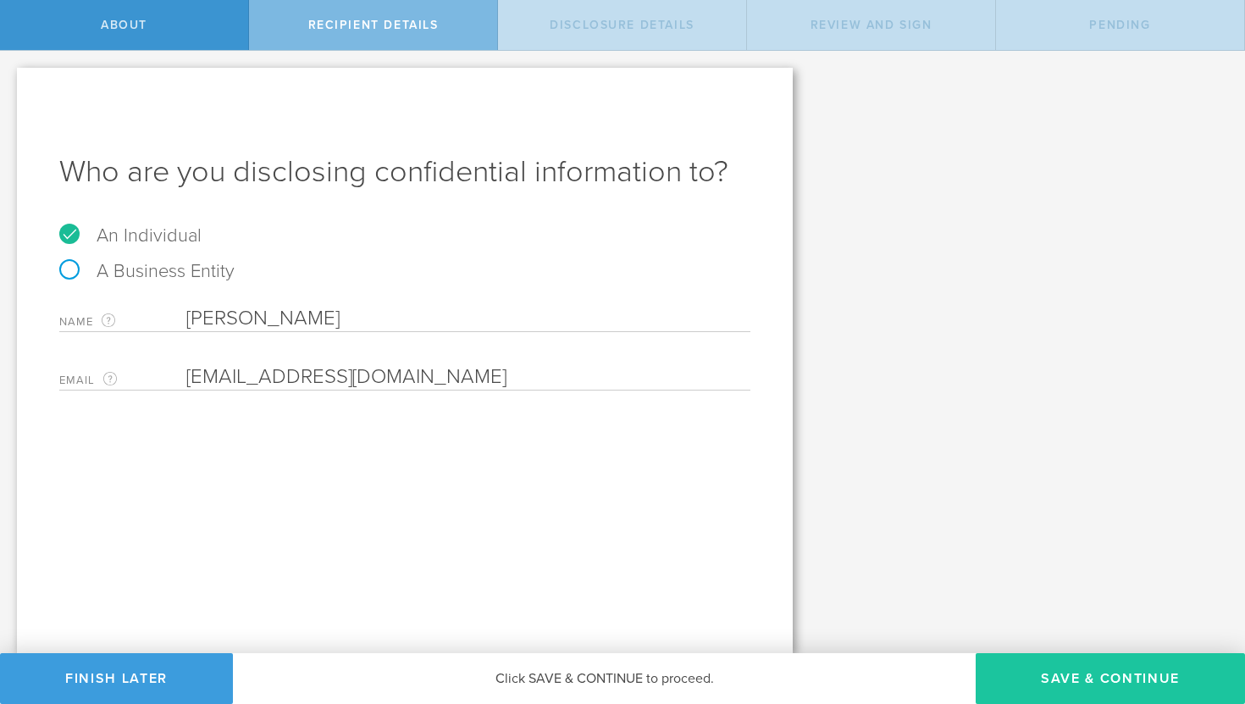
type input "[EMAIL_ADDRESS][DOMAIN_NAME]"
click at [1040, 688] on button "Save & Continue" at bounding box center [1110, 678] width 269 height 51
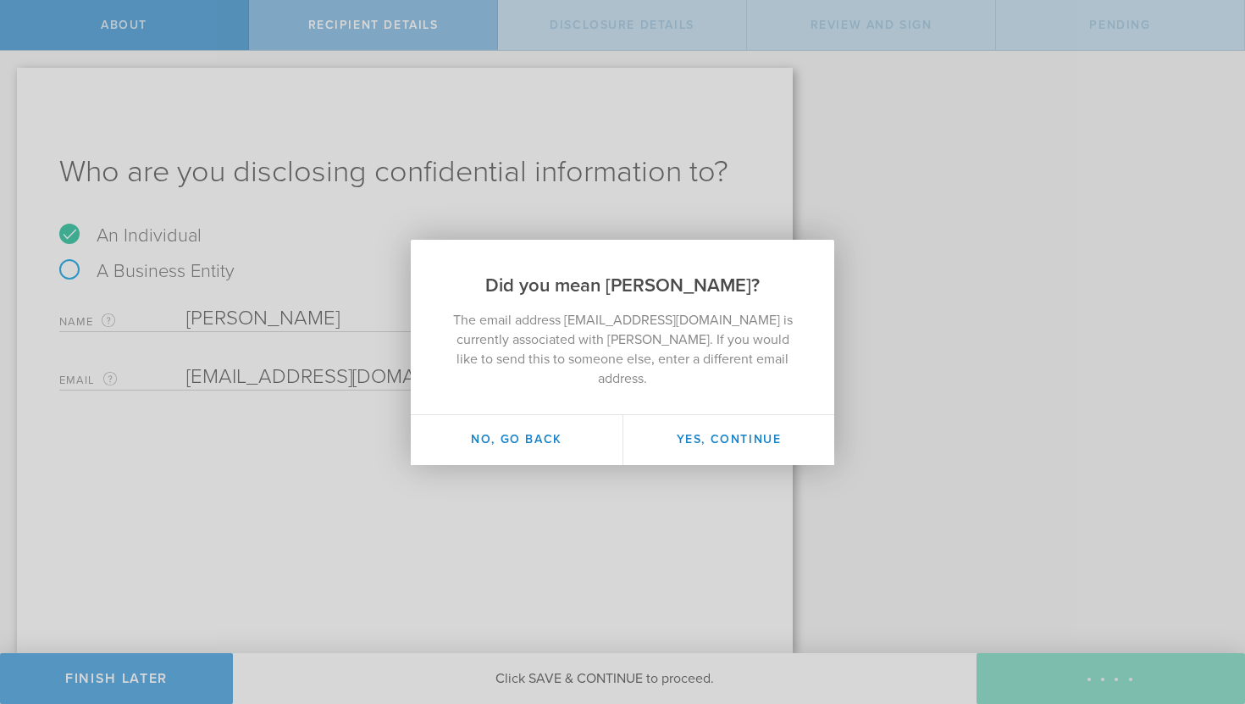
click at [519, 532] on div "Did you mean John Michael? The email address michealelijah301@gmail.com is curr…" at bounding box center [622, 352] width 1245 height 704
click at [532, 433] on button "No, go back" at bounding box center [517, 440] width 212 height 50
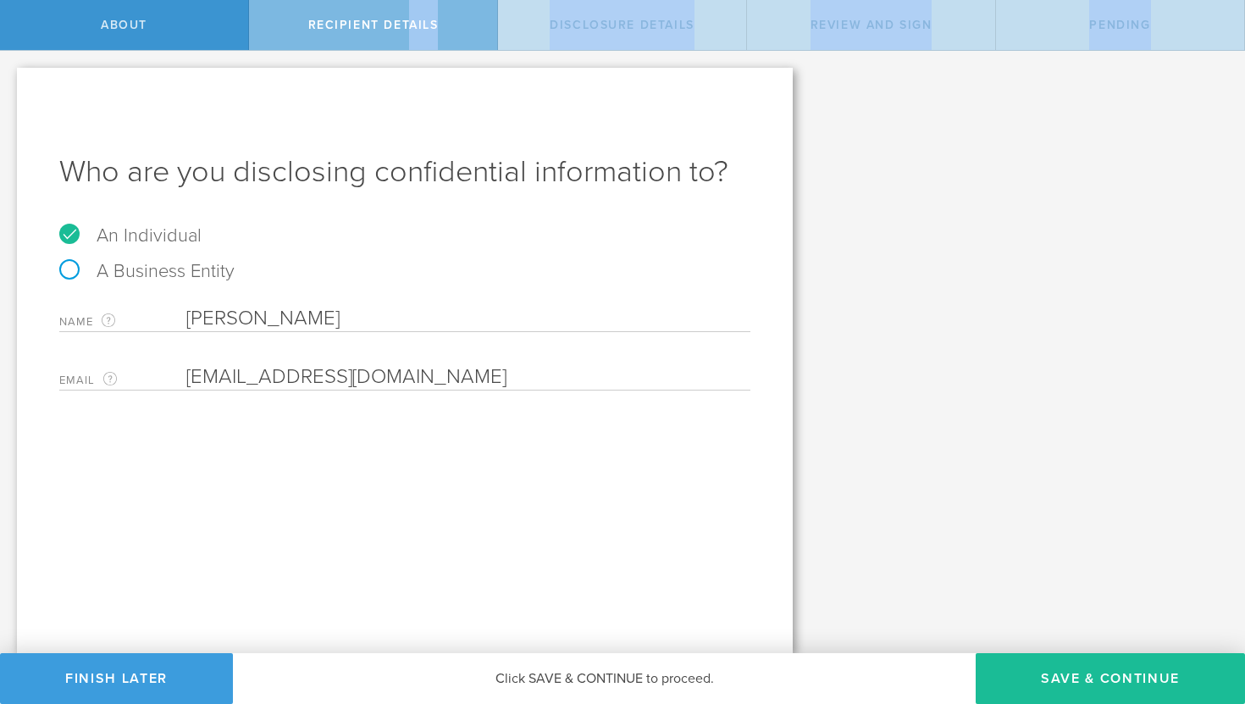
drag, startPoint x: 405, startPoint y: 39, endPoint x: 454, endPoint y: 141, distance: 113.7
click at [453, 51] on div "About Recipient details Disclosure details Review and sign Pending Let’s walk y…" at bounding box center [622, 25] width 1245 height 51
click at [1061, 671] on button "Save & Continue" at bounding box center [1110, 678] width 269 height 51
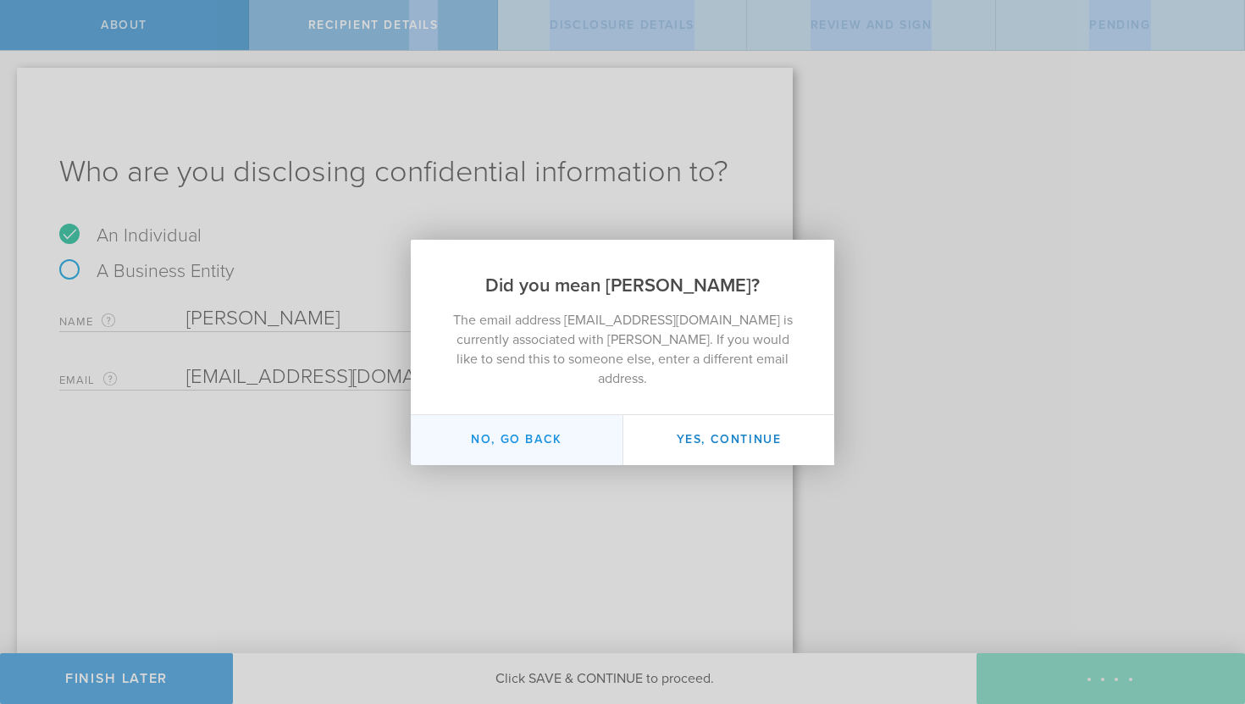
click at [576, 427] on button "No, go back" at bounding box center [517, 440] width 212 height 50
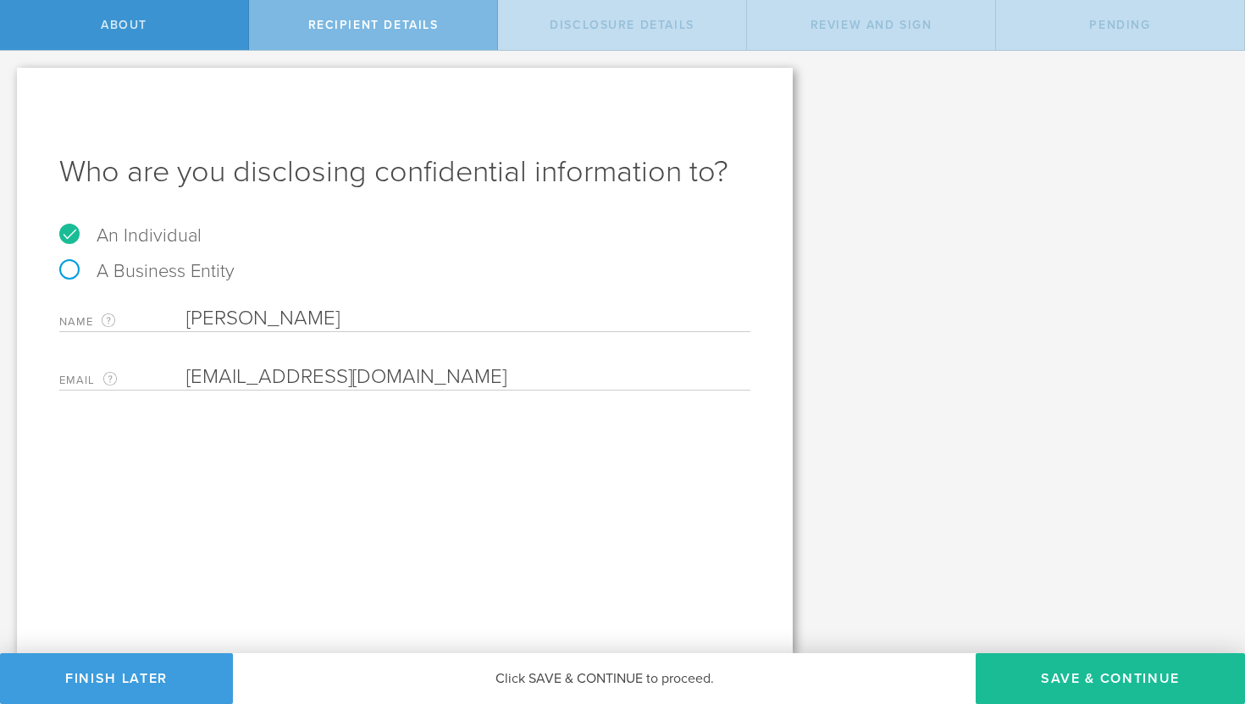
click at [146, 36] on div "About" at bounding box center [124, 25] width 249 height 50
click at [526, 683] on div "Click SAVE & CONTINUE to proceed." at bounding box center [604, 678] width 743 height 51
click at [175, 668] on button "Finish Later" at bounding box center [116, 678] width 233 height 51
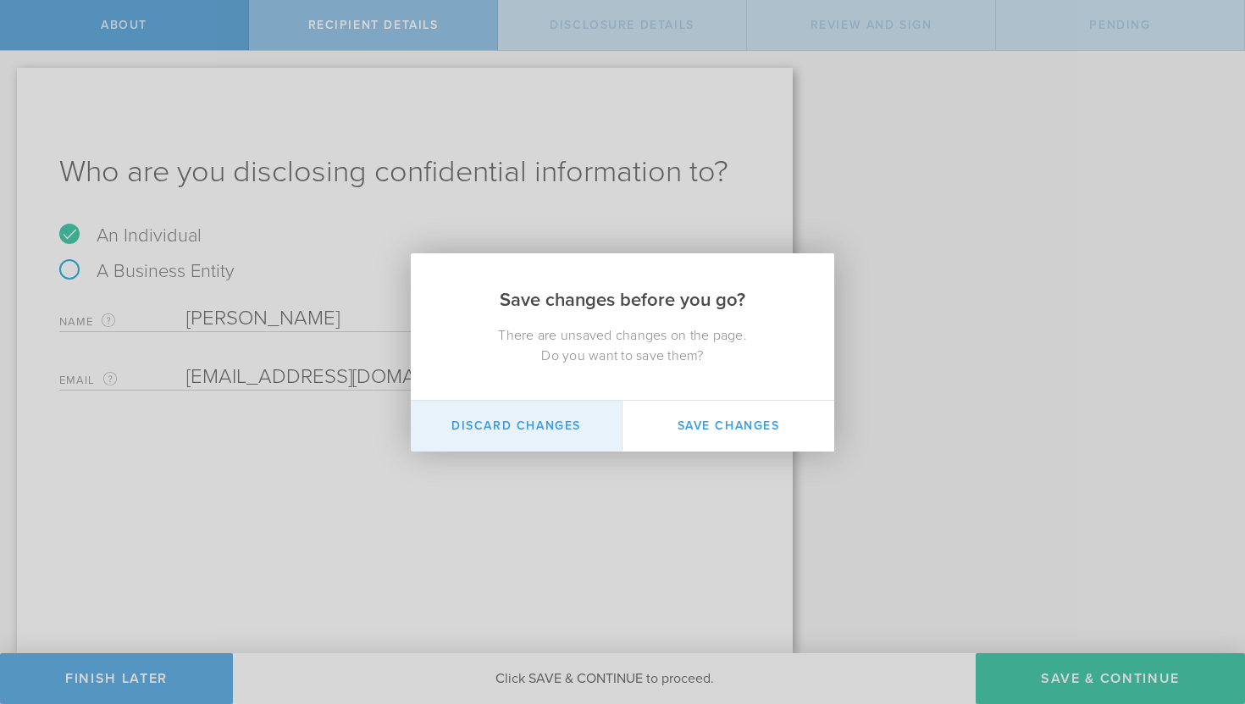
click at [554, 427] on button "Discard Changes" at bounding box center [517, 426] width 212 height 51
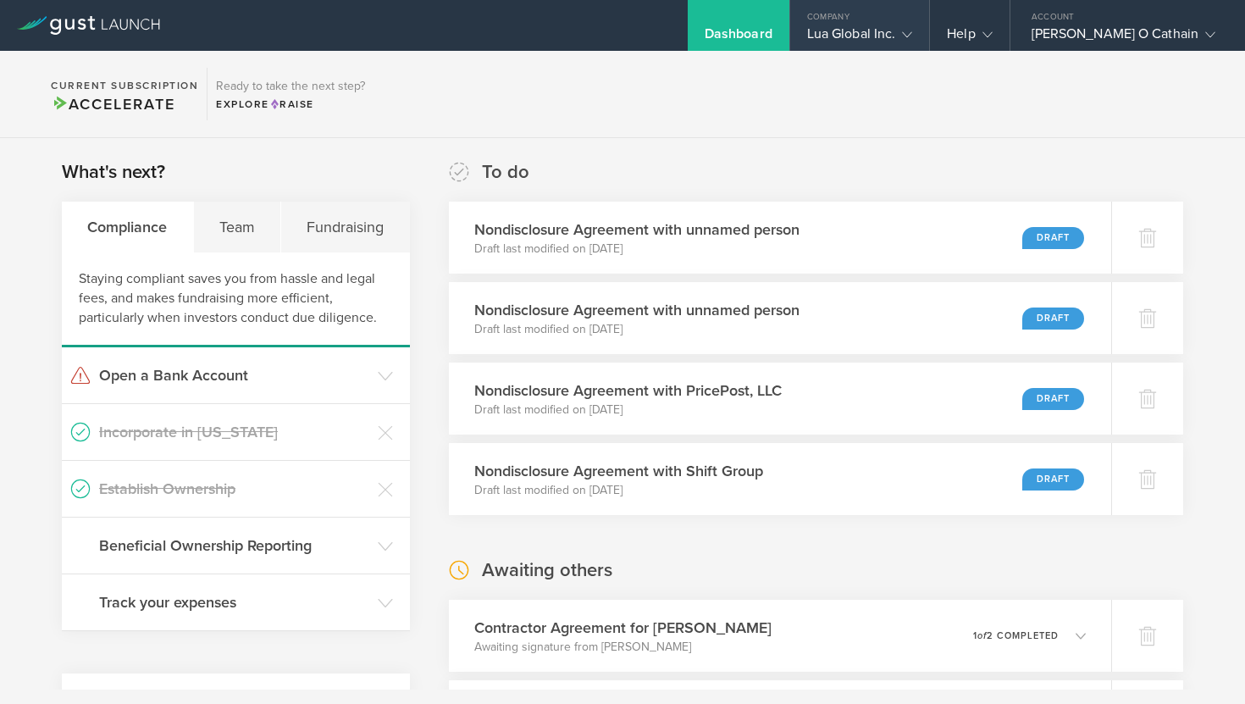
click at [912, 41] on gust-icon at bounding box center [903, 33] width 17 height 17
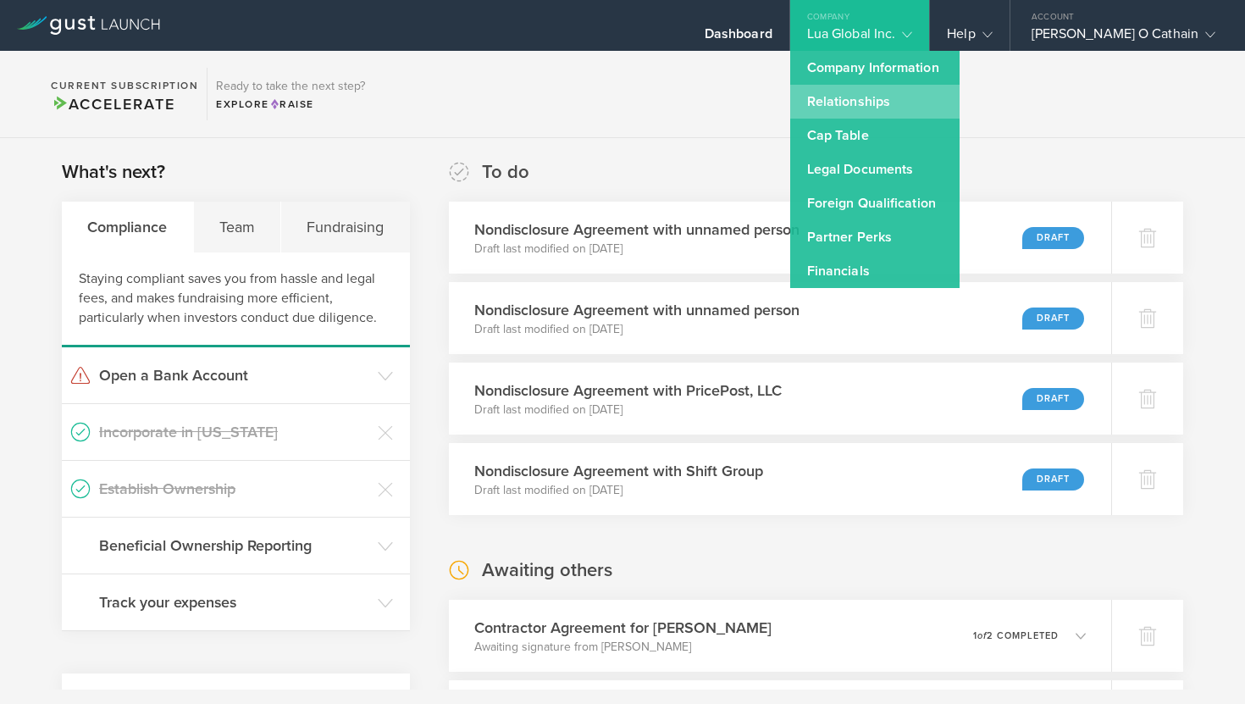
click at [923, 108] on link "Relationships" at bounding box center [874, 102] width 169 height 34
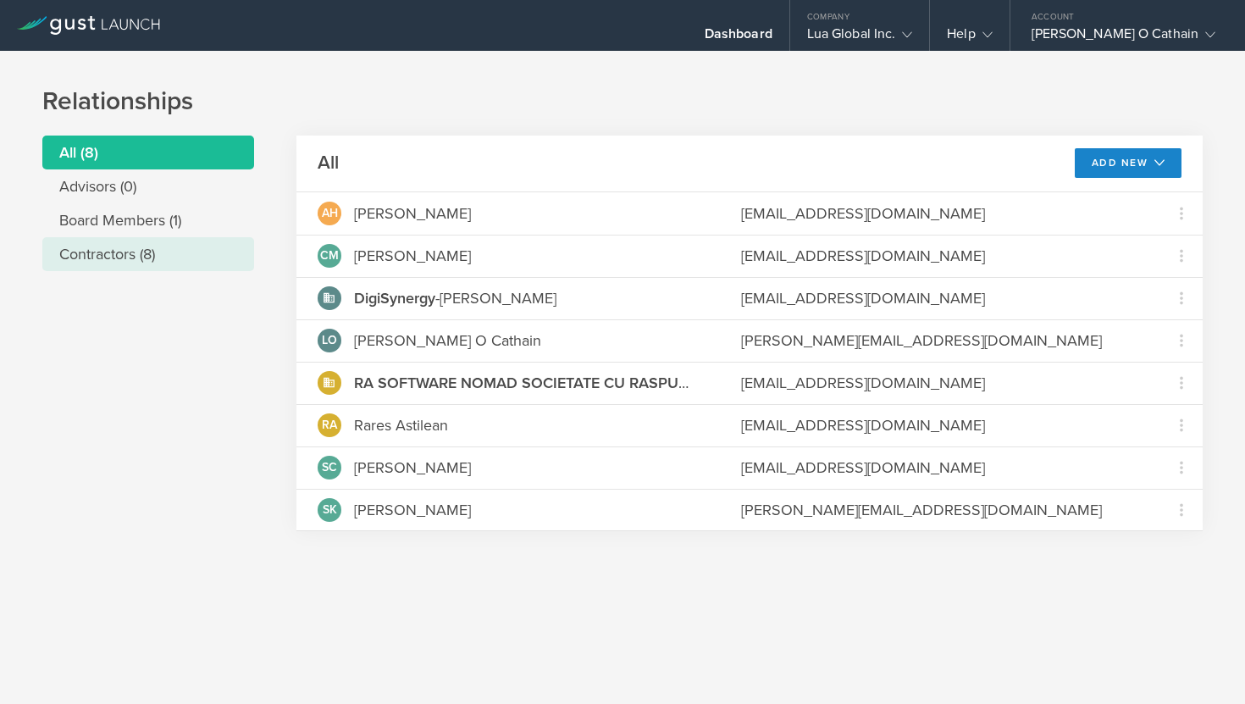
click at [167, 257] on li "Contractors (8)" at bounding box center [148, 254] width 212 height 34
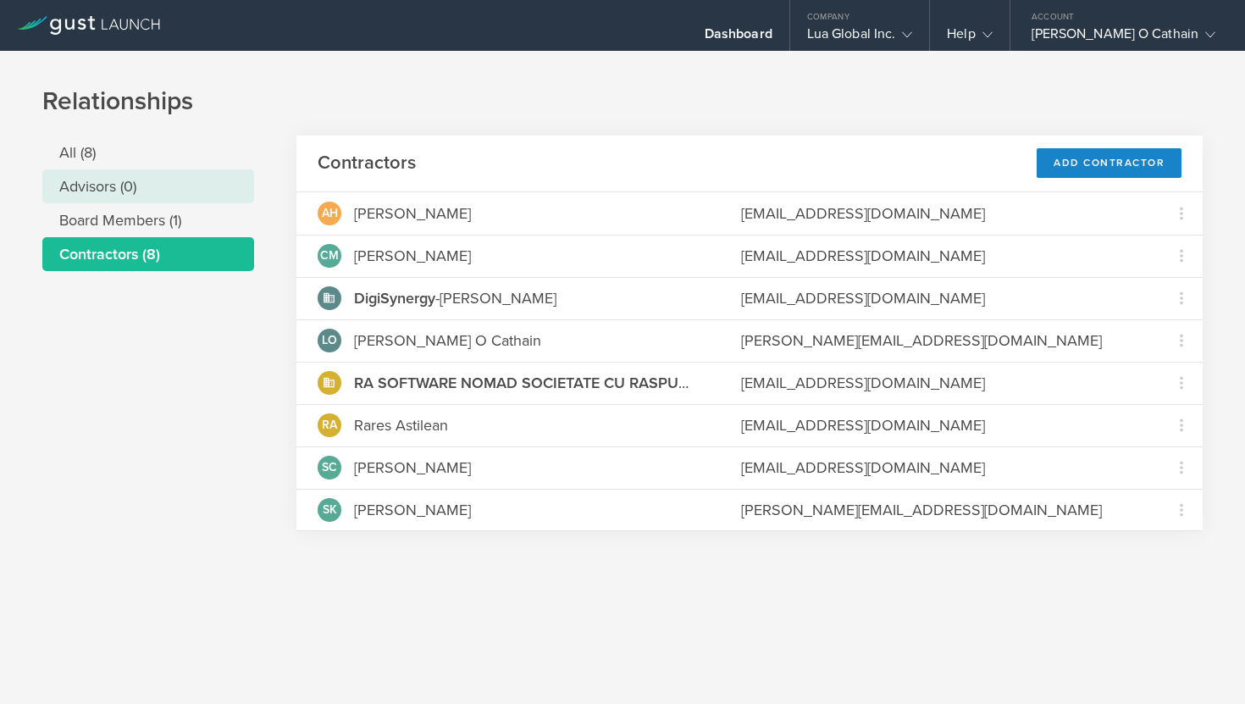
click at [147, 197] on li "Advisors (0)" at bounding box center [148, 186] width 212 height 34
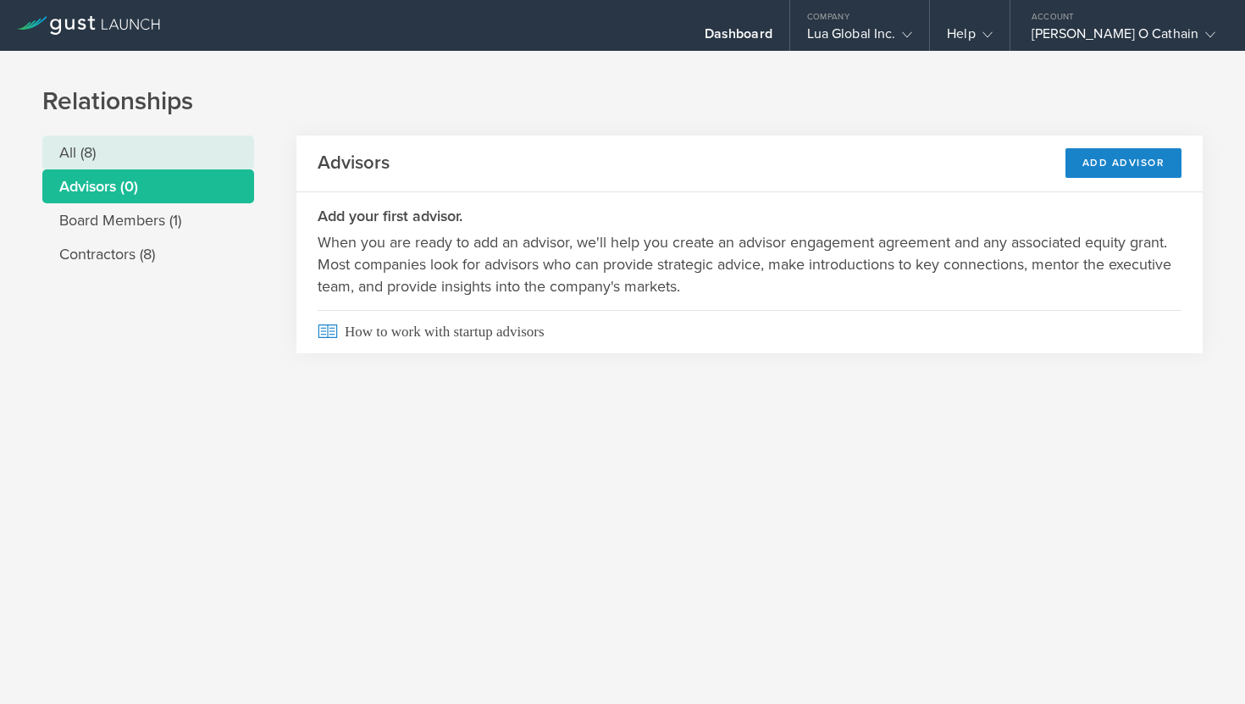
click at [125, 161] on li "All (8)" at bounding box center [148, 153] width 212 height 34
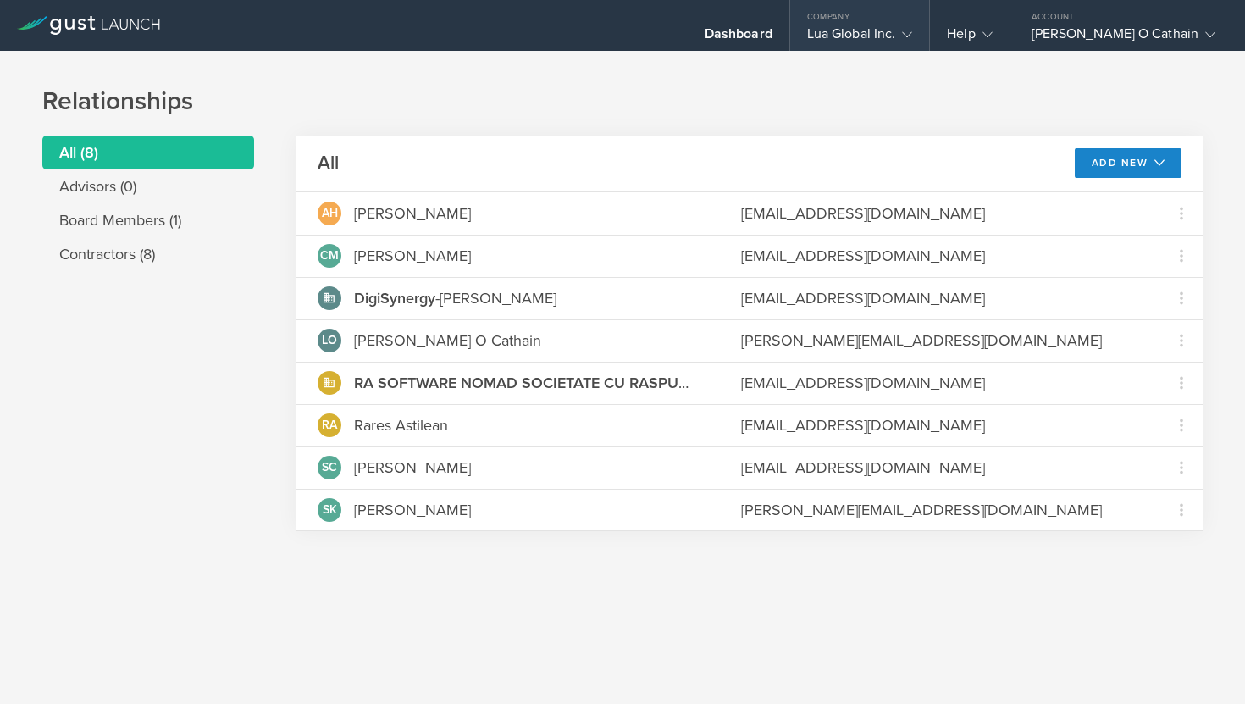
click at [915, 19] on div "Company" at bounding box center [860, 12] width 140 height 25
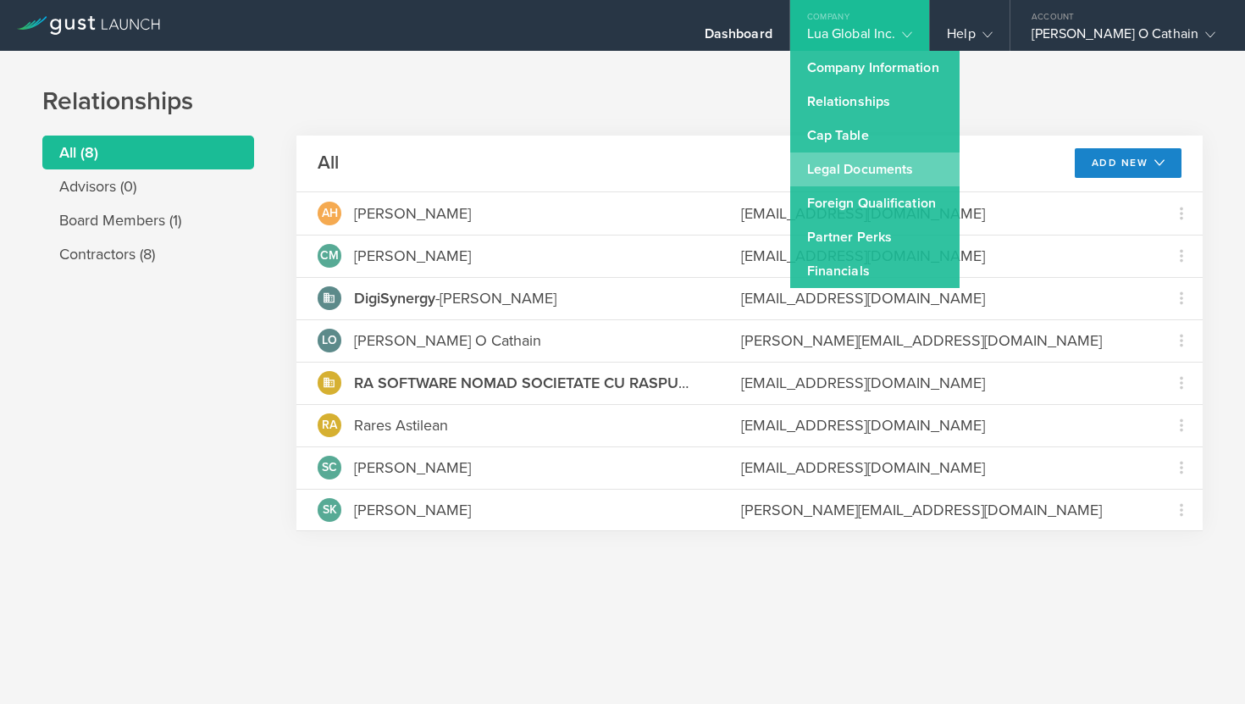
click at [898, 169] on link "Legal Documents" at bounding box center [874, 169] width 169 height 34
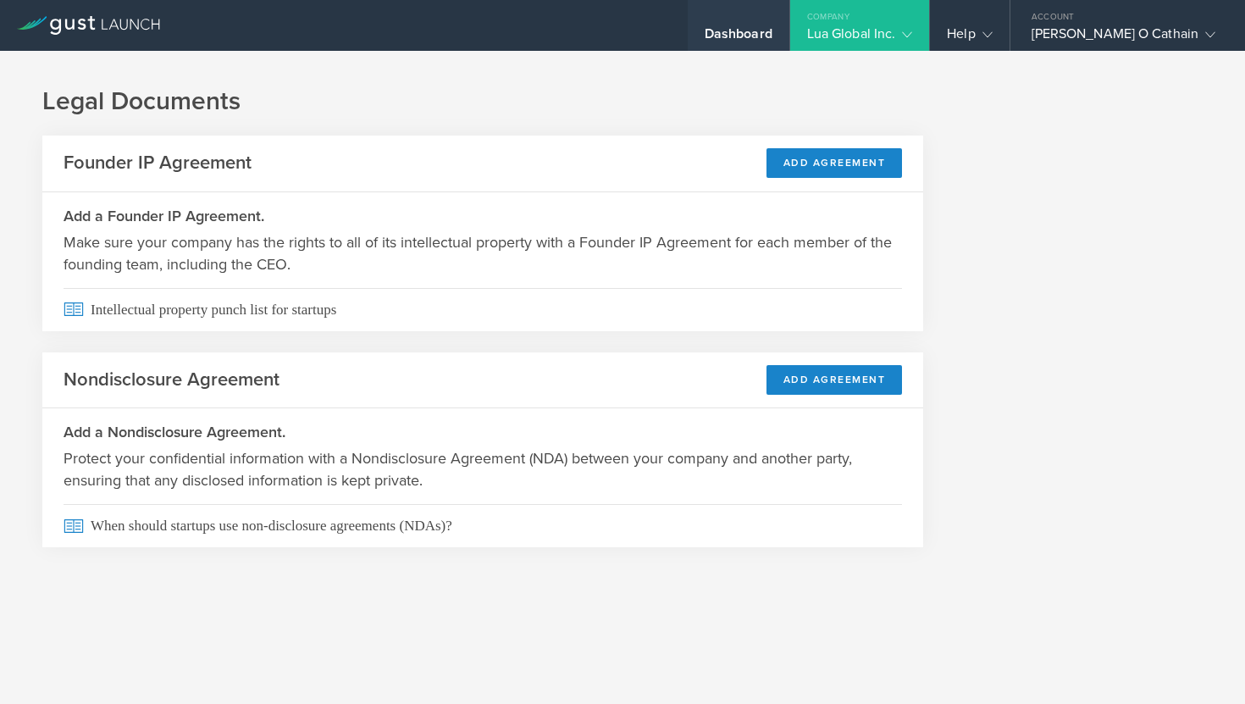
click at [766, 24] on div "Dashboard" at bounding box center [739, 25] width 102 height 51
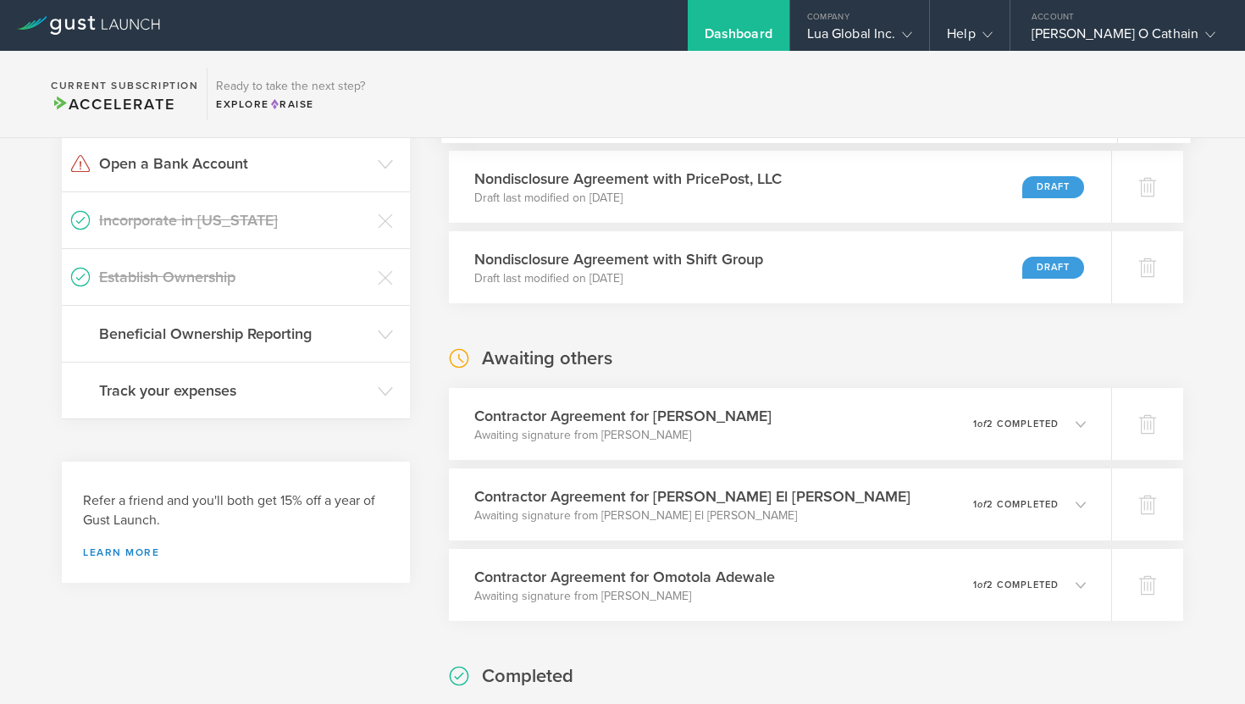
scroll to position [291, 0]
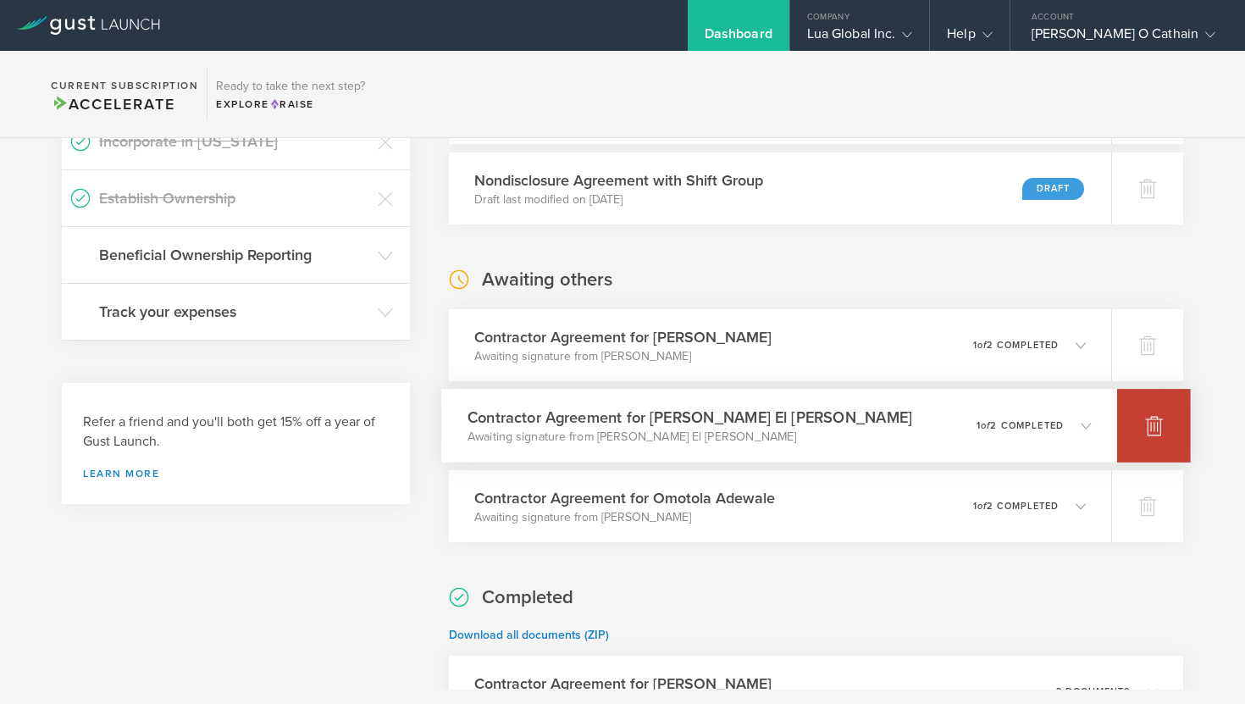
click at [1159, 448] on div at bounding box center [1154, 426] width 74 height 74
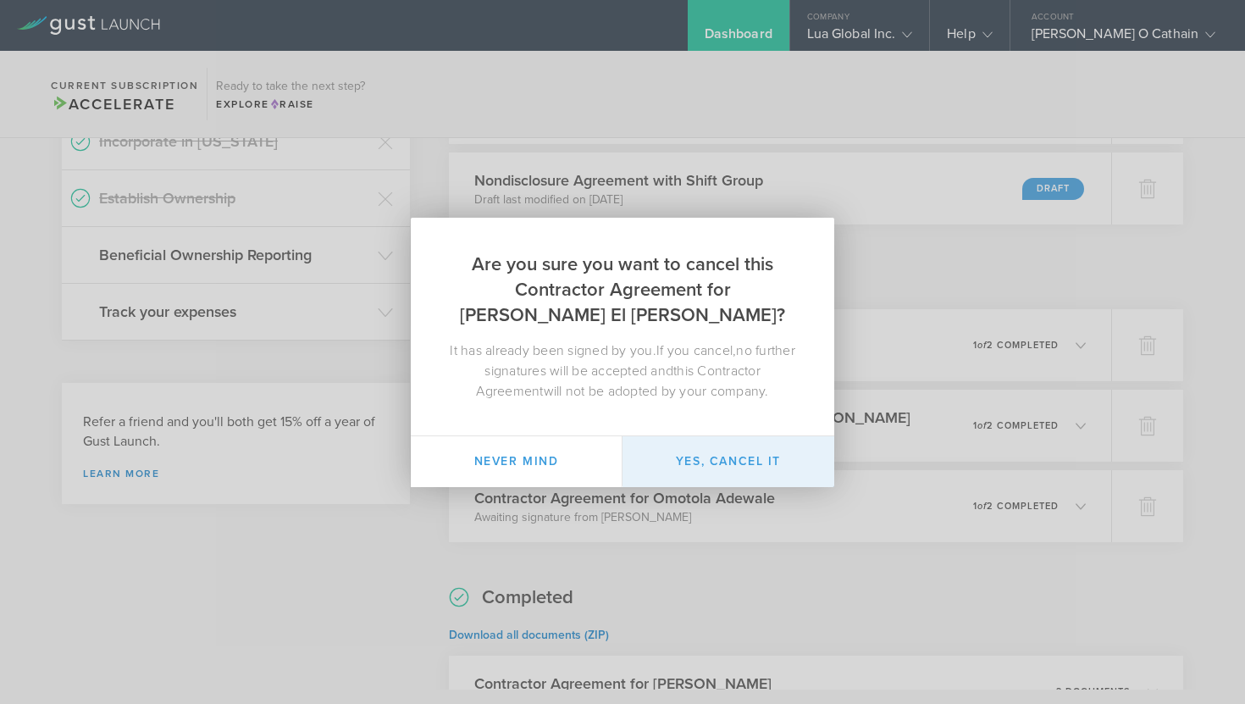
click at [695, 450] on button "Yes, cancel it" at bounding box center [729, 461] width 212 height 51
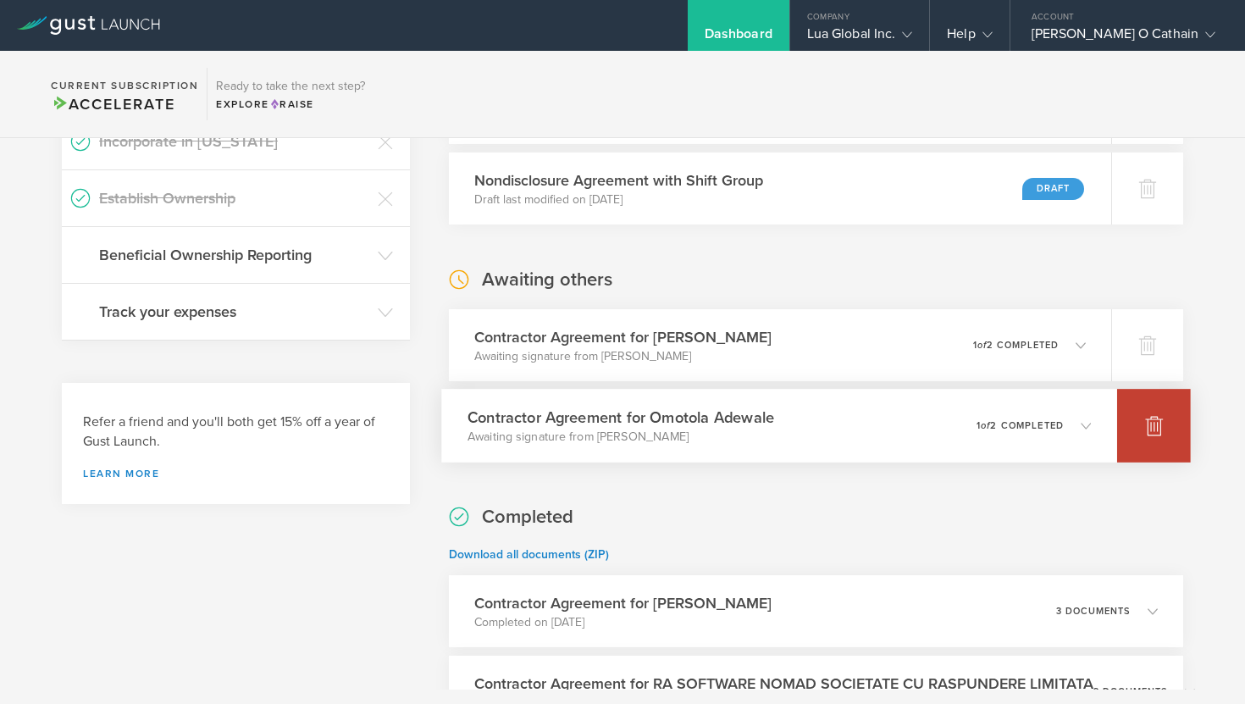
click at [1165, 438] on div at bounding box center [1154, 426] width 74 height 74
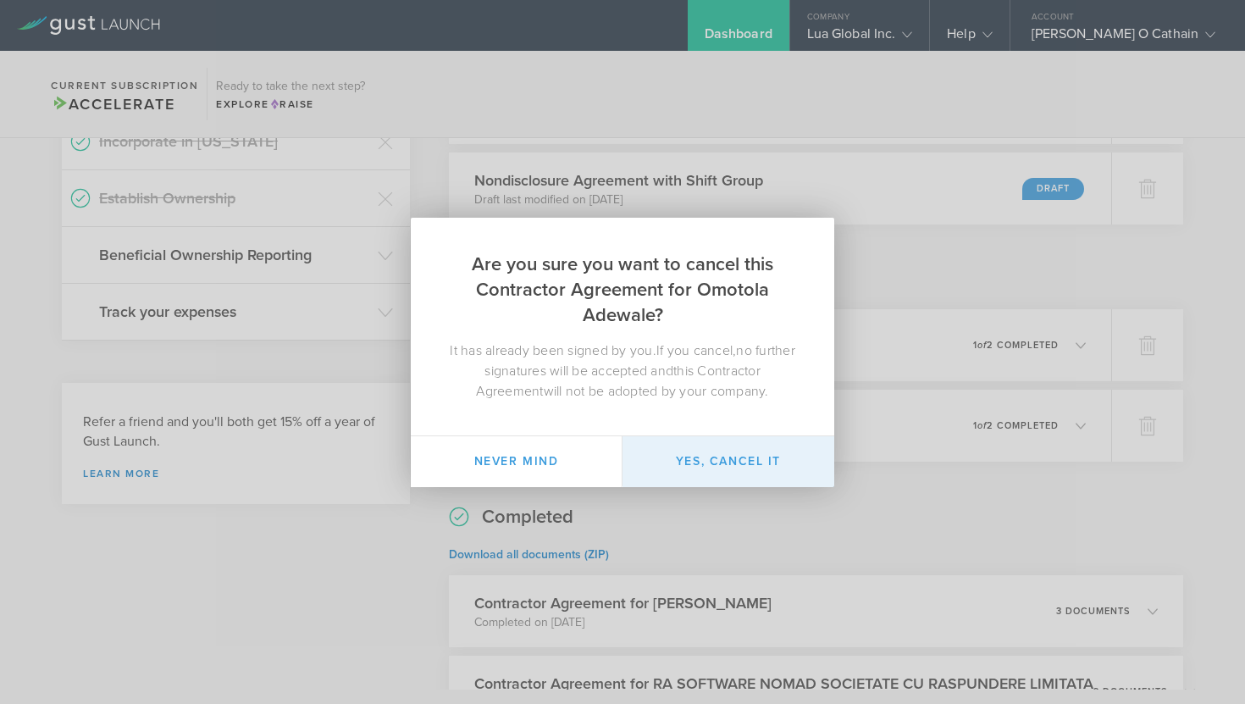
click at [753, 456] on button "Yes, cancel it" at bounding box center [729, 461] width 212 height 51
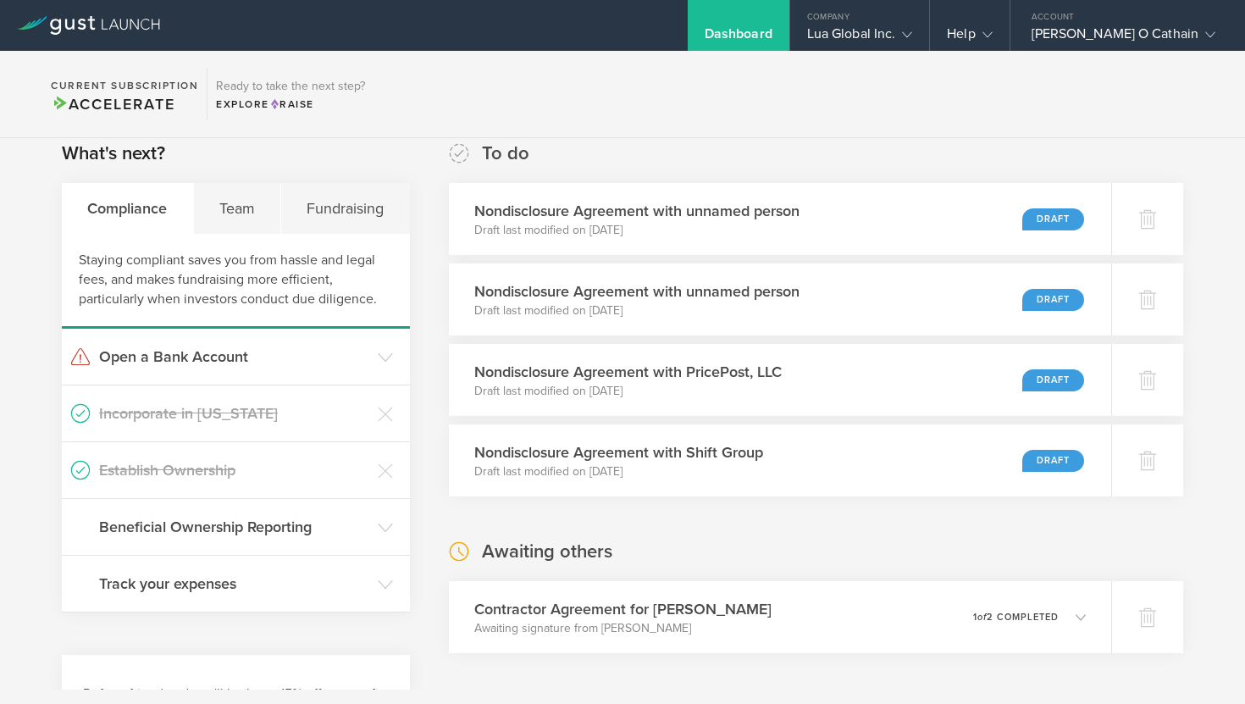
scroll to position [0, 0]
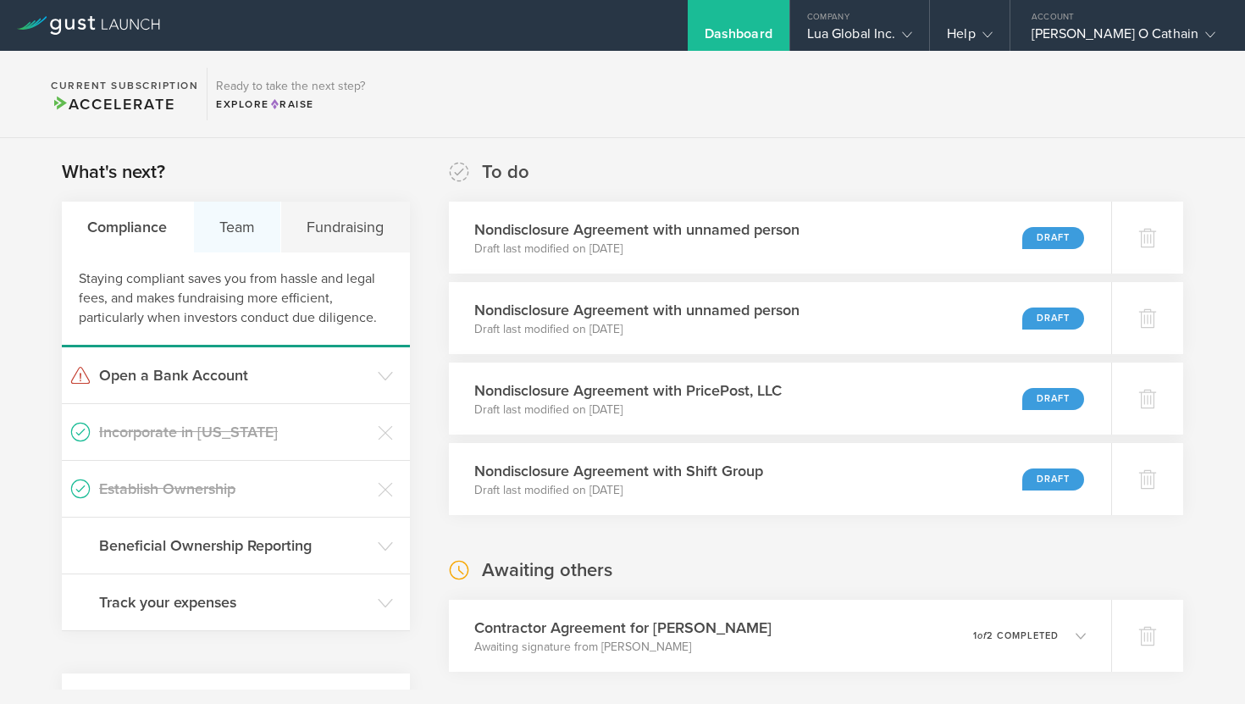
click at [232, 216] on div "Team" at bounding box center [238, 227] width 88 height 51
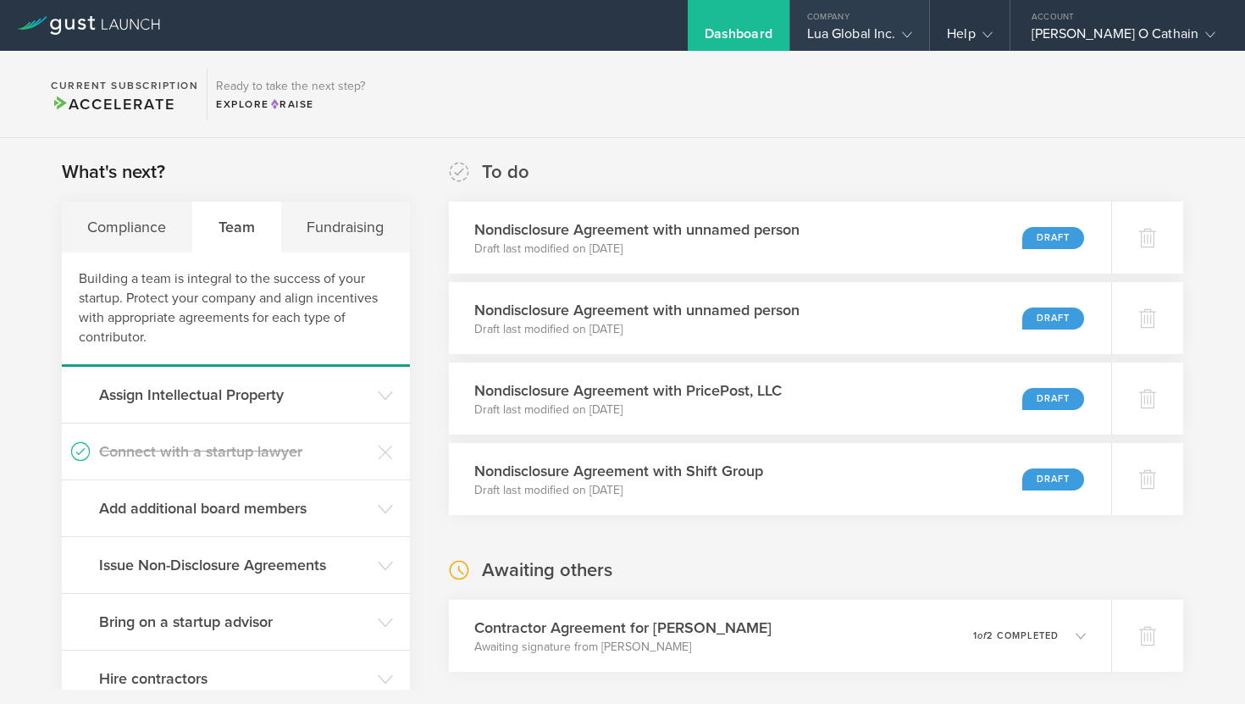
click at [894, 38] on div "Lua Global Inc." at bounding box center [860, 37] width 106 height 25
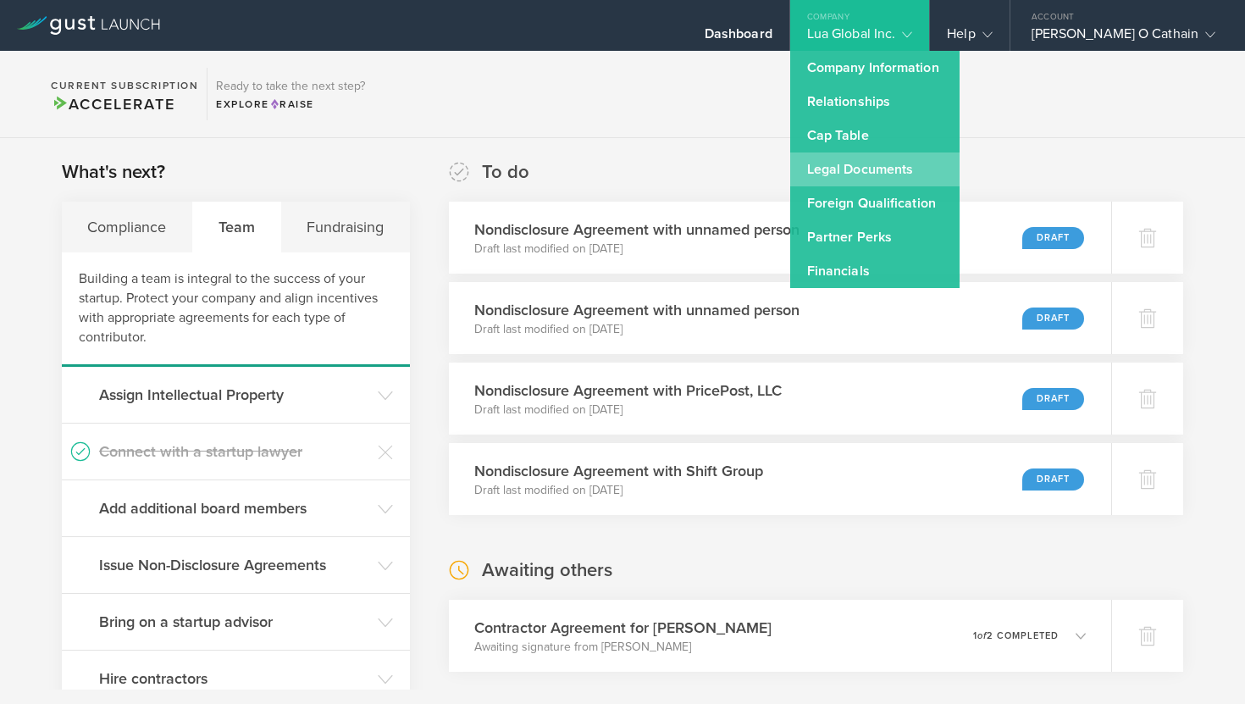
click at [936, 159] on link "Legal Documents" at bounding box center [874, 169] width 169 height 34
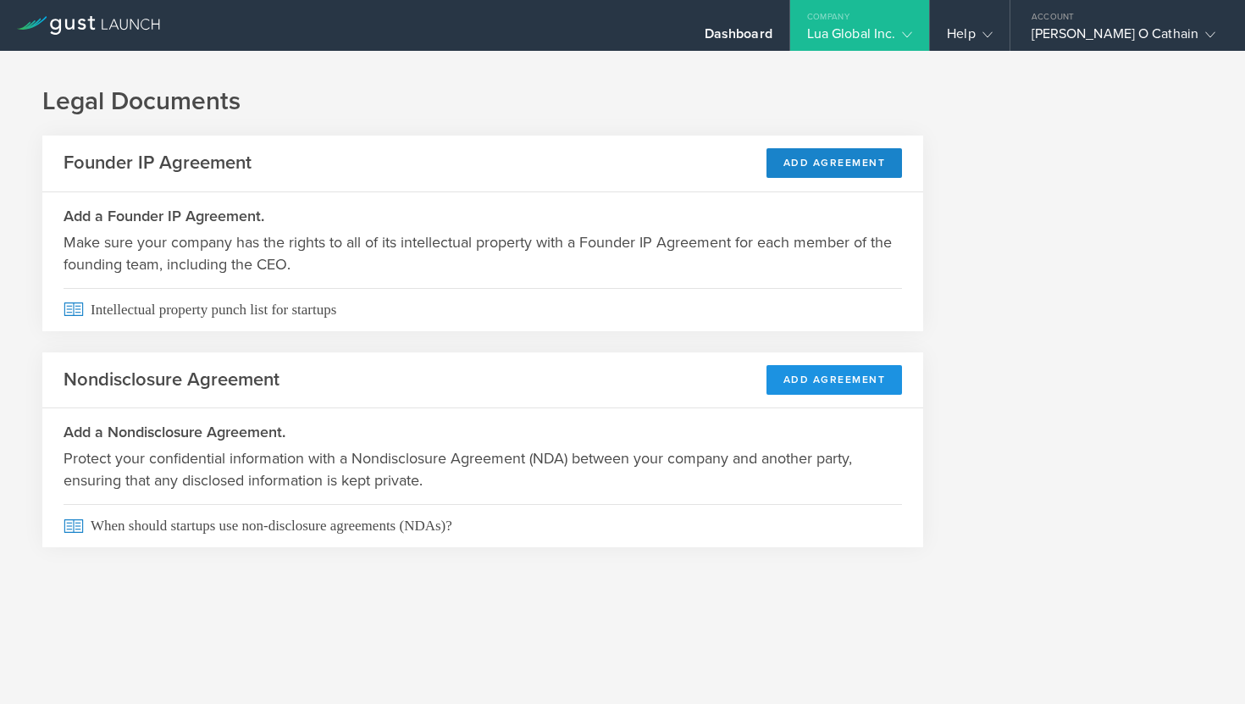
click at [820, 378] on button "Add Agreement" at bounding box center [835, 380] width 136 height 30
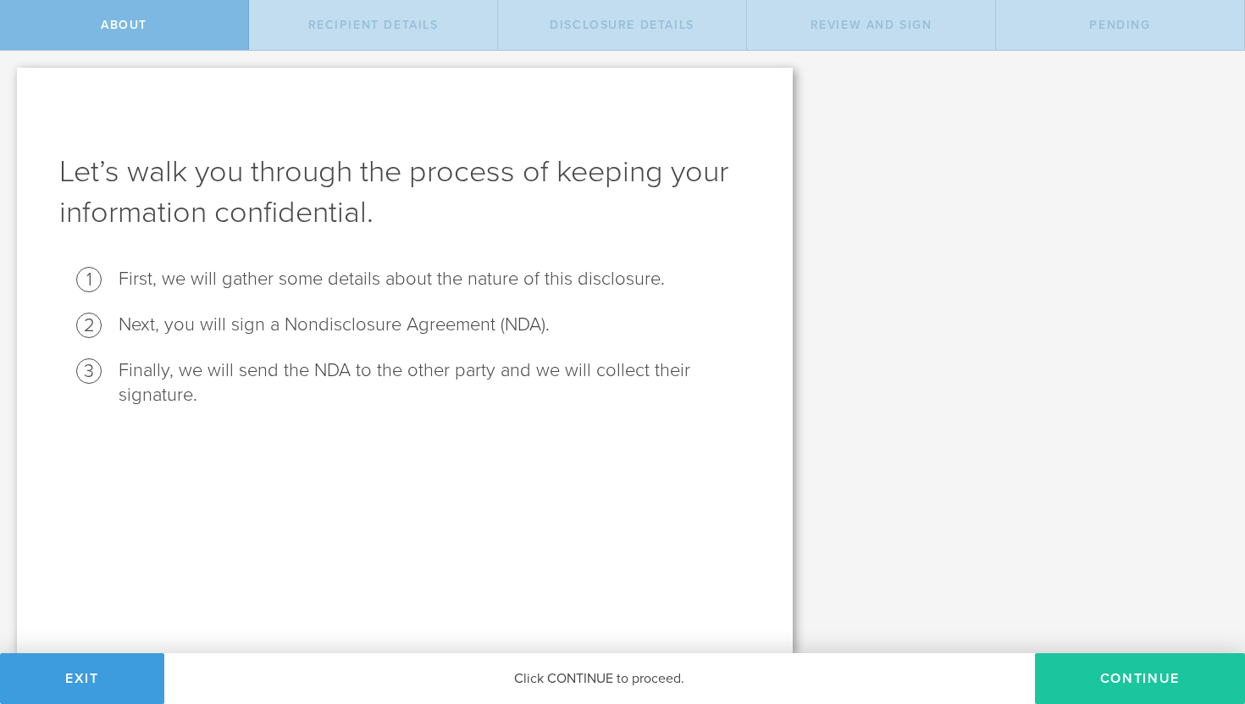
click at [1069, 677] on button "Continue" at bounding box center [1140, 678] width 210 height 51
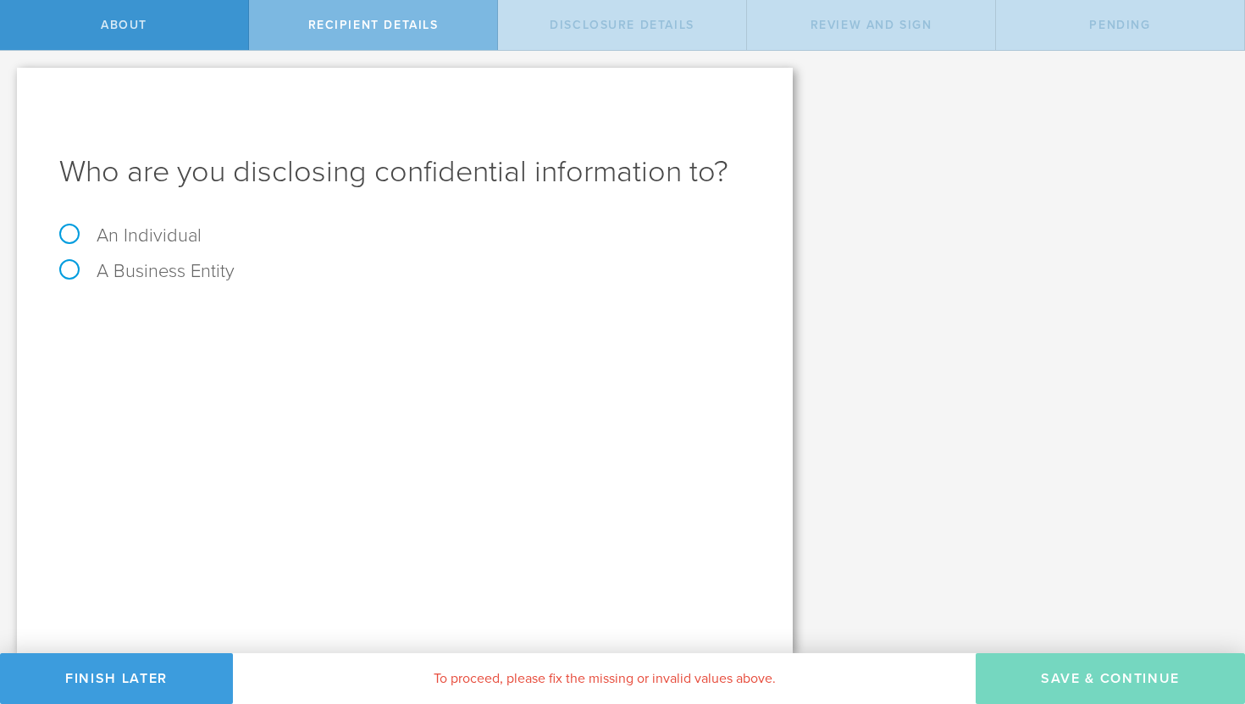
click at [149, 241] on label "An Individual" at bounding box center [130, 235] width 142 height 22
click at [11, 78] on input "An Individual" at bounding box center [5, 64] width 11 height 27
radio input "true"
click at [252, 383] on input "email" at bounding box center [464, 376] width 556 height 25
paste input "[EMAIL_ADDRESS][DOMAIN_NAME]"
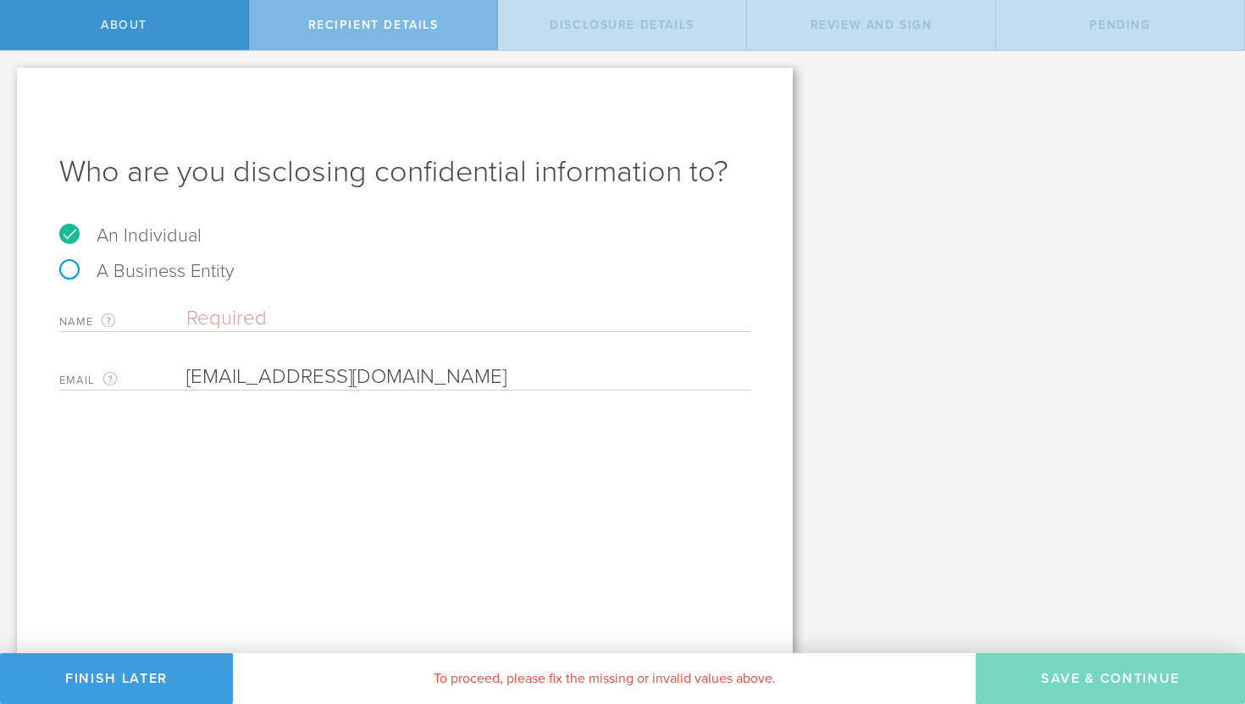
type input "[EMAIL_ADDRESS][DOMAIN_NAME]"
click at [275, 321] on input "text" at bounding box center [468, 318] width 564 height 25
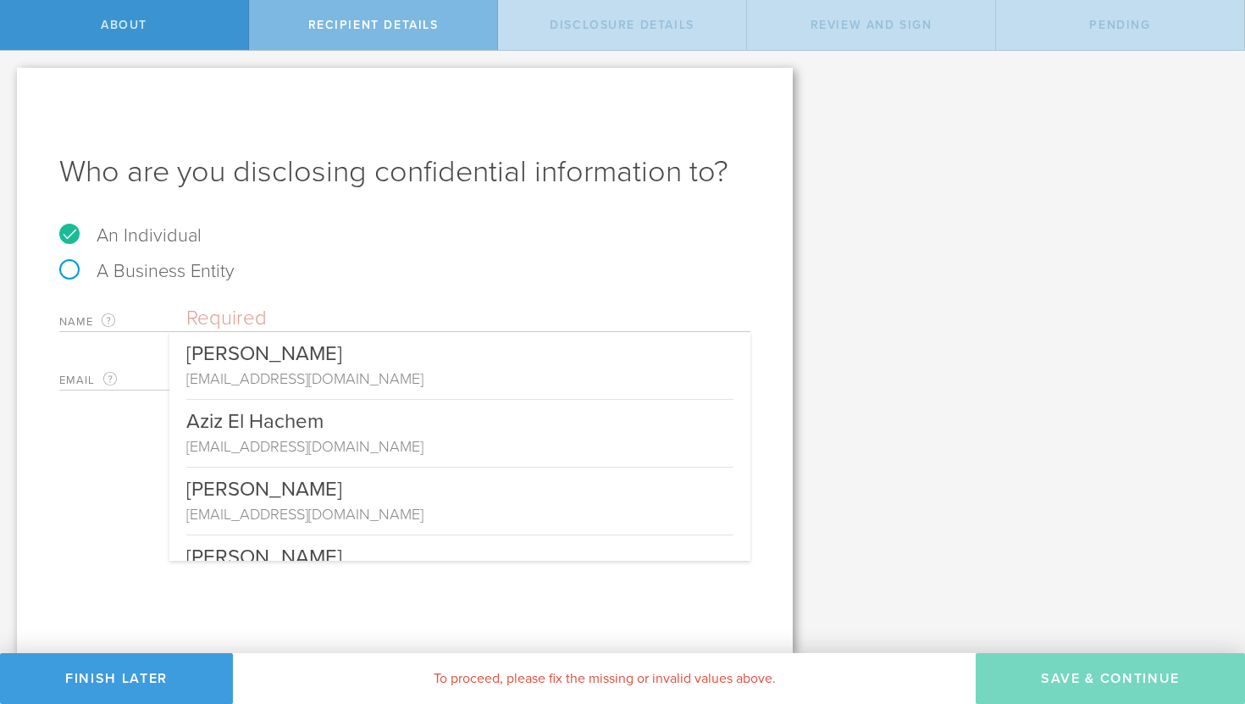
click at [346, 280] on div "A Business Entity" at bounding box center [404, 280] width 691 height 36
click at [291, 314] on input "text" at bounding box center [468, 318] width 564 height 25
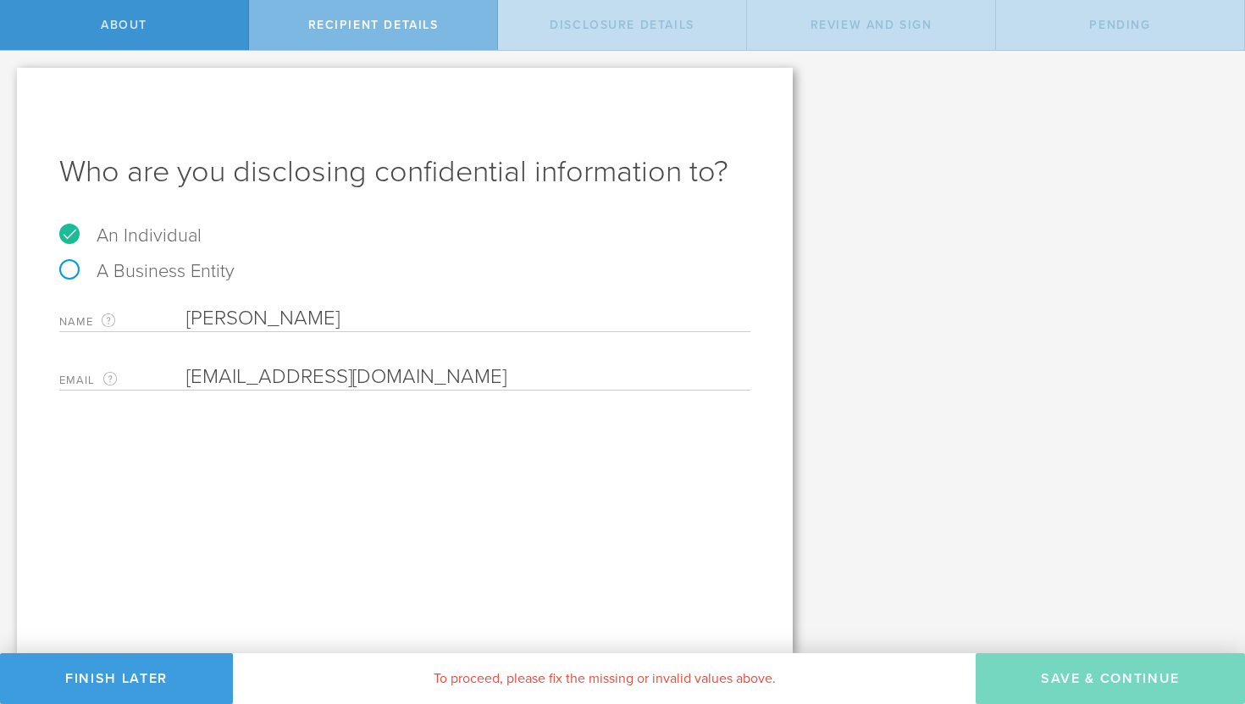
paste input "[EMAIL_ADDRESS][DOMAIN_NAME]"
drag, startPoint x: 419, startPoint y: 324, endPoint x: 373, endPoint y: 324, distance: 46.6
click at [373, 324] on input "Johnmichael [EMAIL_ADDRESS][DOMAIN_NAME]" at bounding box center [468, 318] width 564 height 25
drag, startPoint x: 557, startPoint y: 321, endPoint x: 310, endPoint y: 318, distance: 247.3
click at [310, 318] on input "Johnmichael [EMAIL_ADDRESS][DOMAIN_NAME]" at bounding box center [468, 318] width 564 height 25
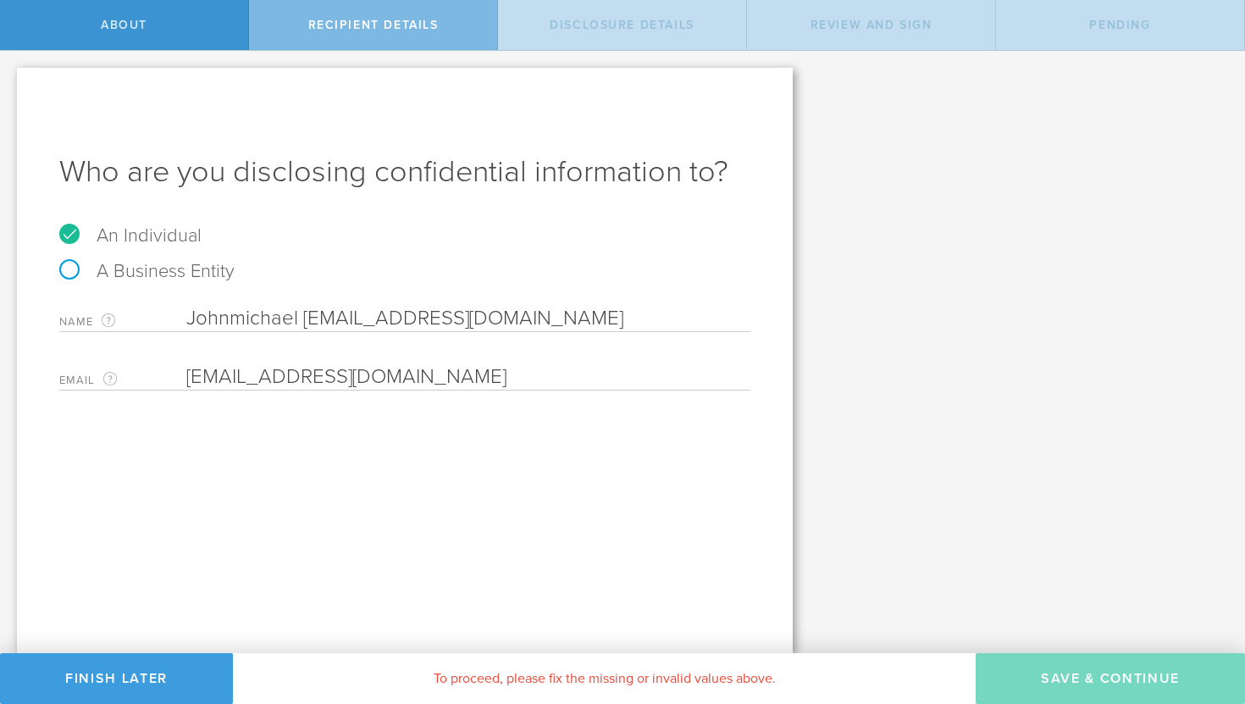
paste input "[PERSON_NAME]"
click at [310, 317] on input "[PERSON_NAME]" at bounding box center [468, 318] width 564 height 25
type input "[PERSON_NAME]"
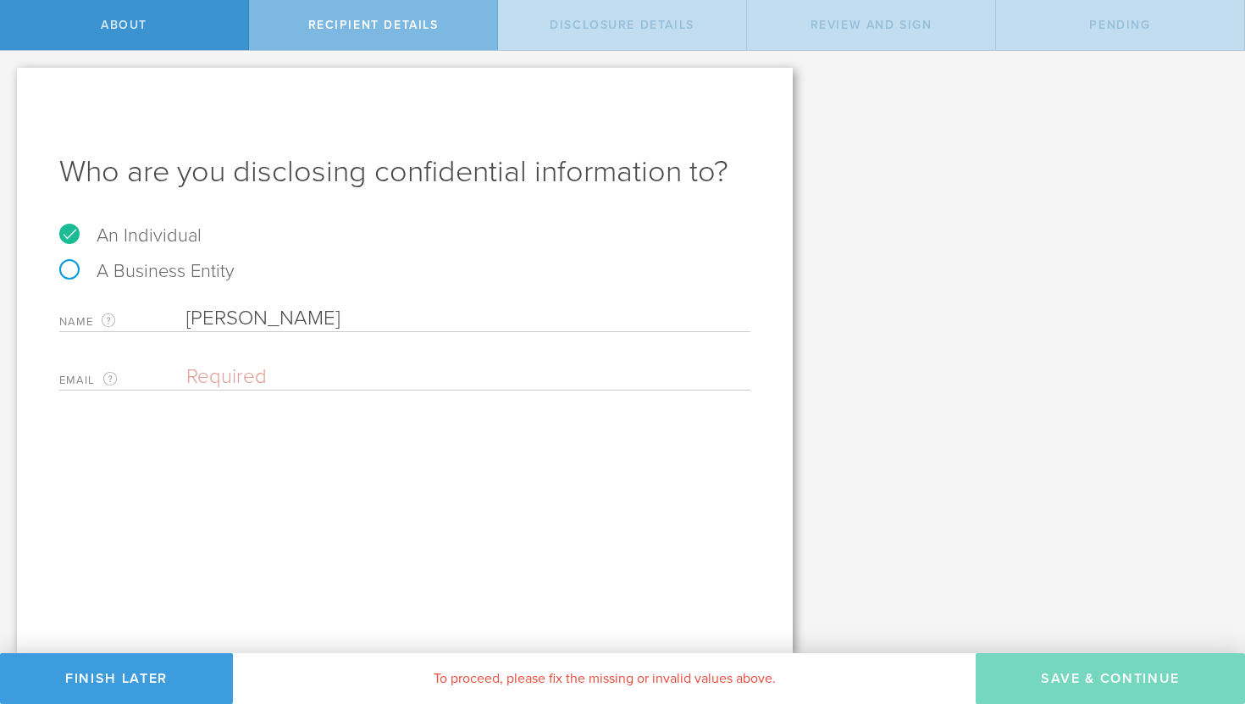
click at [346, 365] on input "email" at bounding box center [464, 376] width 556 height 25
click at [331, 301] on div "Name The first and last name of the person that you are disclosing confidential…" at bounding box center [404, 314] width 691 height 35
click at [331, 306] on input "[PERSON_NAME]" at bounding box center [468, 318] width 564 height 25
click at [329, 313] on input "[PERSON_NAME]" at bounding box center [468, 318] width 564 height 25
click at [257, 550] on div "Who are you disclosing confidential information to? An Individual A Business En…" at bounding box center [405, 360] width 776 height 585
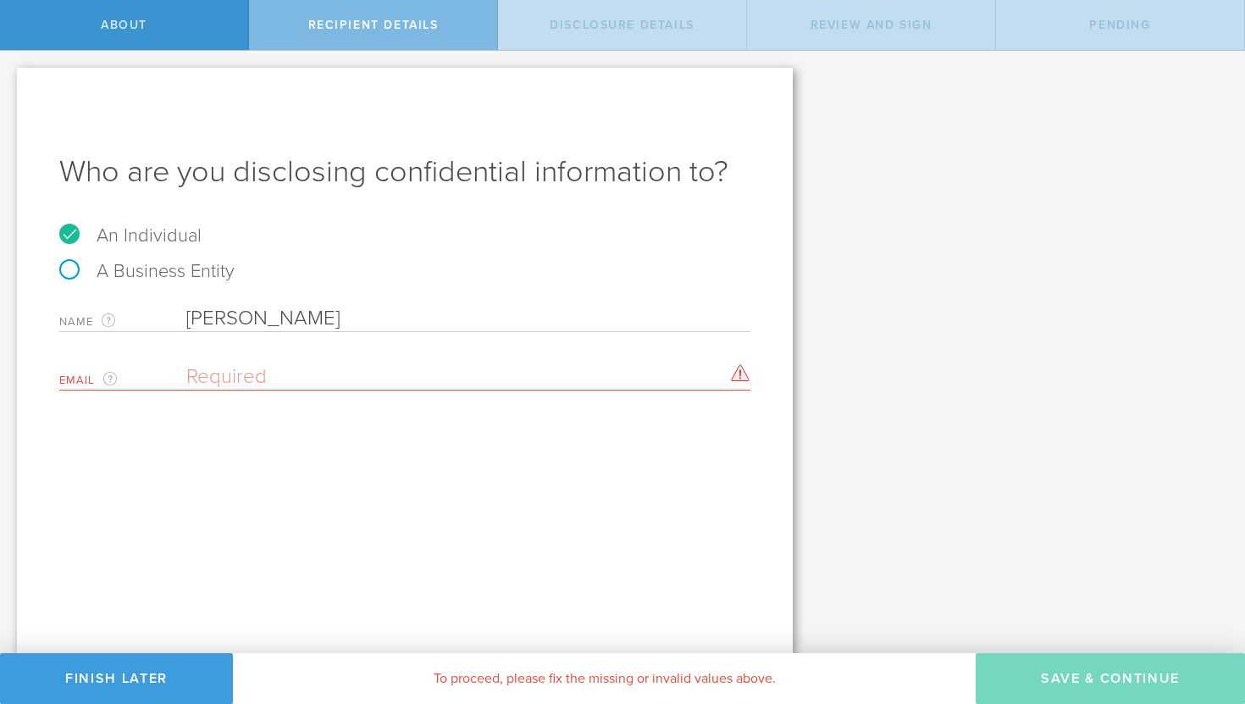
click at [267, 380] on input "email" at bounding box center [464, 376] width 556 height 25
paste input "[PERSON_NAME]"
type input "[PERSON_NAME]"
paste input "[PERSON_NAME]"
paste input "[EMAIL_ADDRESS][DOMAIN_NAME]"
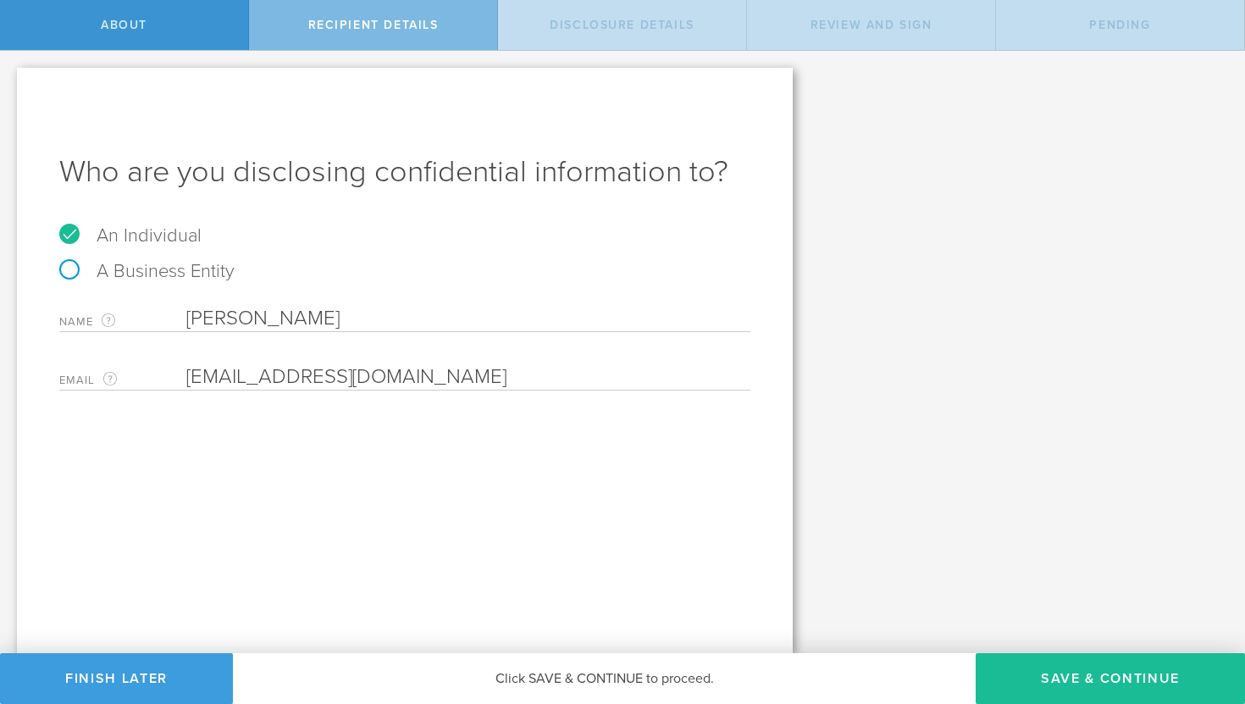
click at [229, 376] on input "[EMAIL_ADDRESS][DOMAIN_NAME]" at bounding box center [464, 376] width 556 height 25
paste input "email"
type input "[EMAIL_ADDRESS][DOMAIN_NAME]"
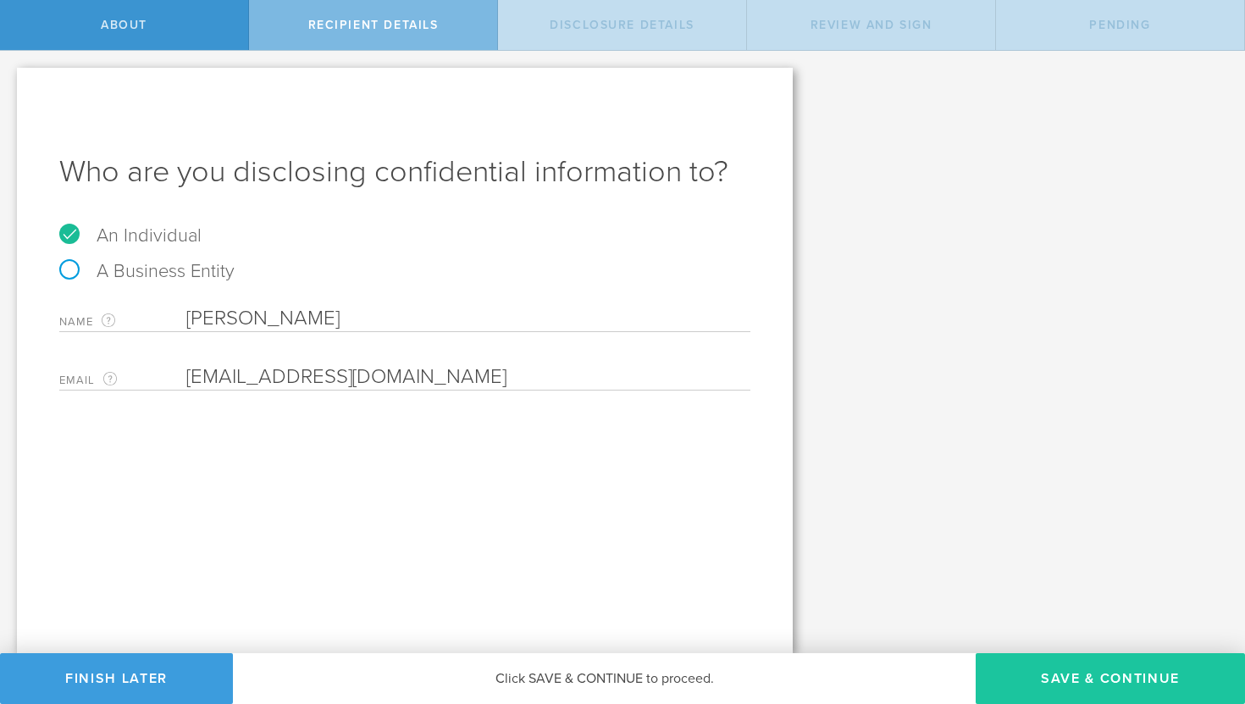
click at [1064, 682] on button "Save & Continue" at bounding box center [1110, 678] width 269 height 51
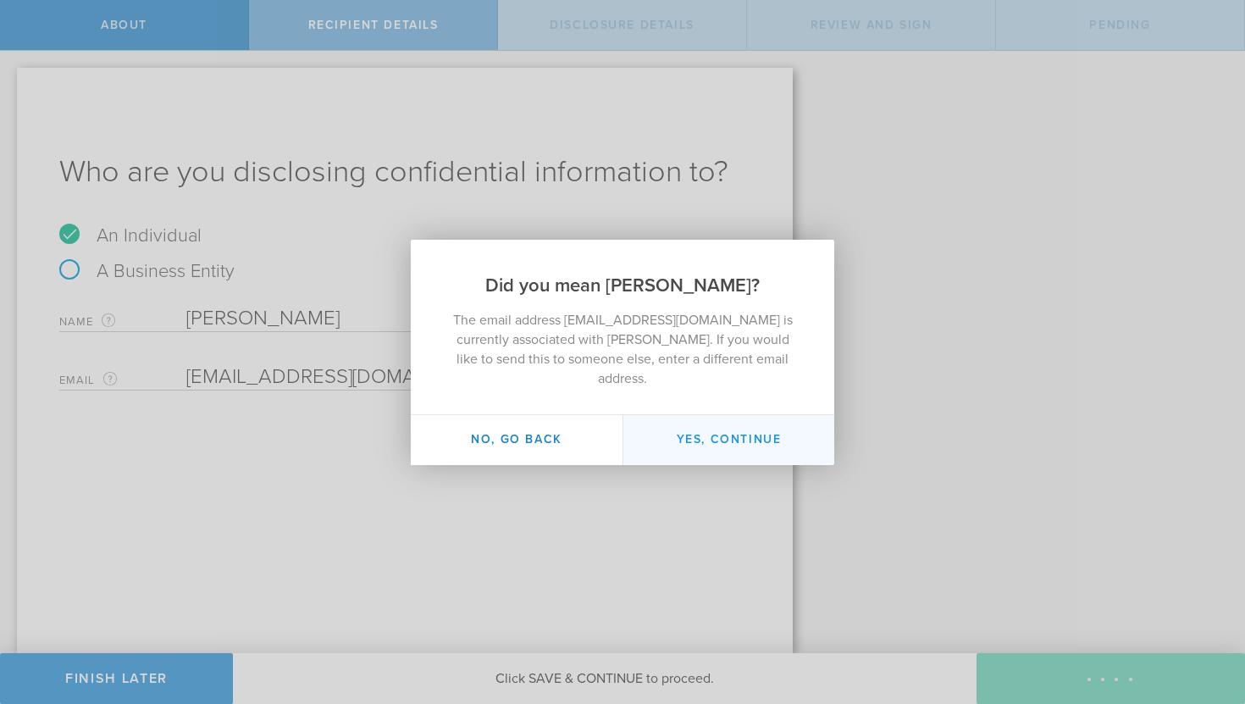
click at [689, 439] on button "Yes, continue" at bounding box center [729, 440] width 212 height 50
type input "[PERSON_NAME]"
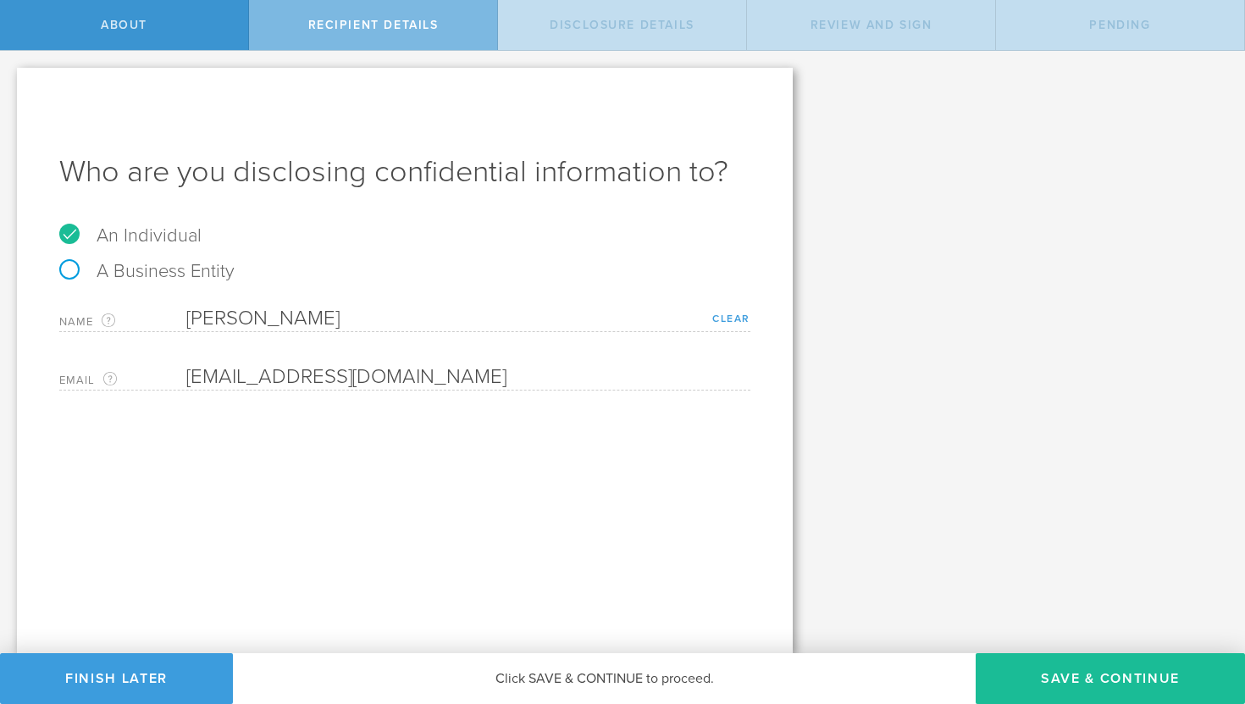
click at [728, 321] on link "Clear" at bounding box center [731, 319] width 38 height 12
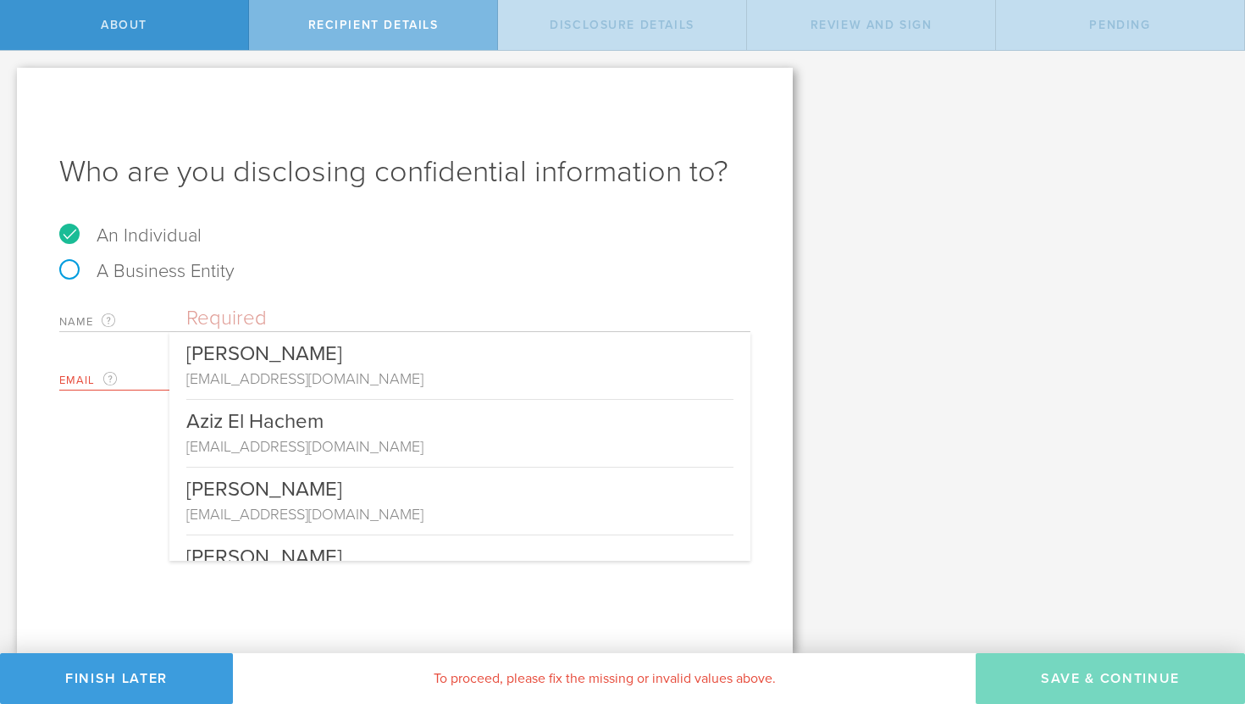
click at [267, 307] on input "text" at bounding box center [468, 318] width 564 height 25
paste input "[EMAIL_ADDRESS][DOMAIN_NAME]"
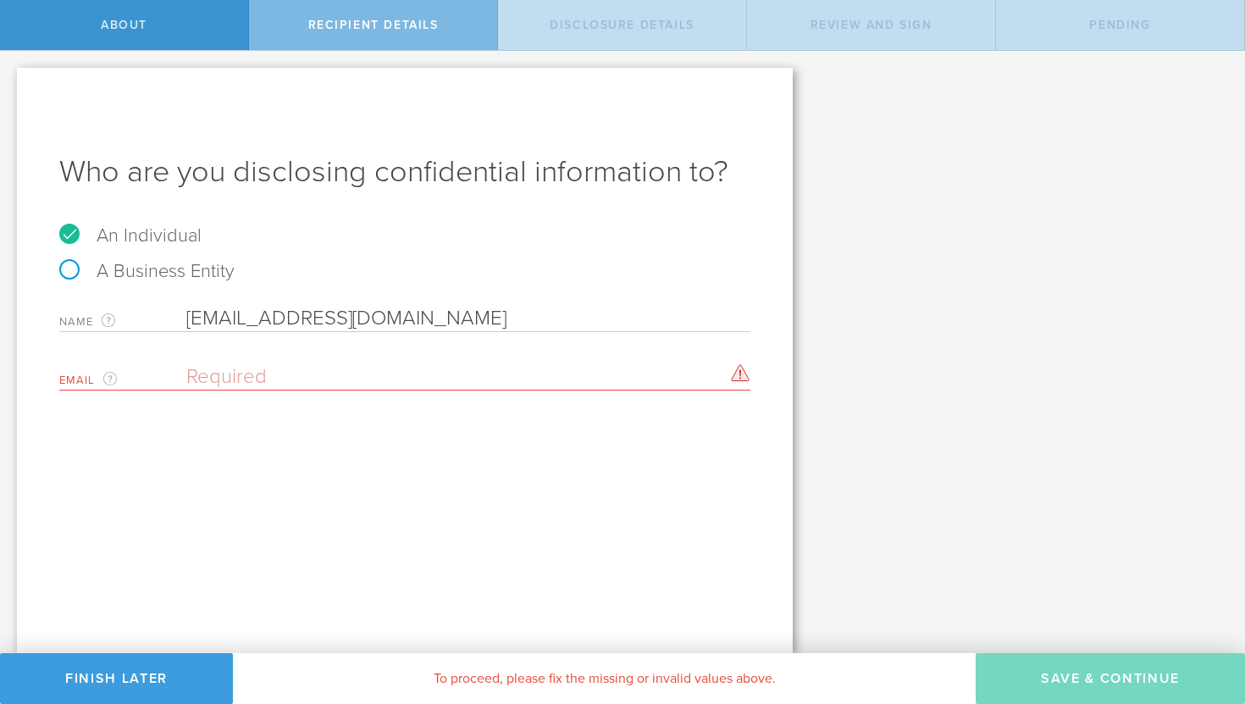
click at [277, 319] on input "[EMAIL_ADDRESS][DOMAIN_NAME]" at bounding box center [468, 318] width 564 height 25
type input "[EMAIL_ADDRESS][DOMAIN_NAME]"
